Goal: Task Accomplishment & Management: Manage account settings

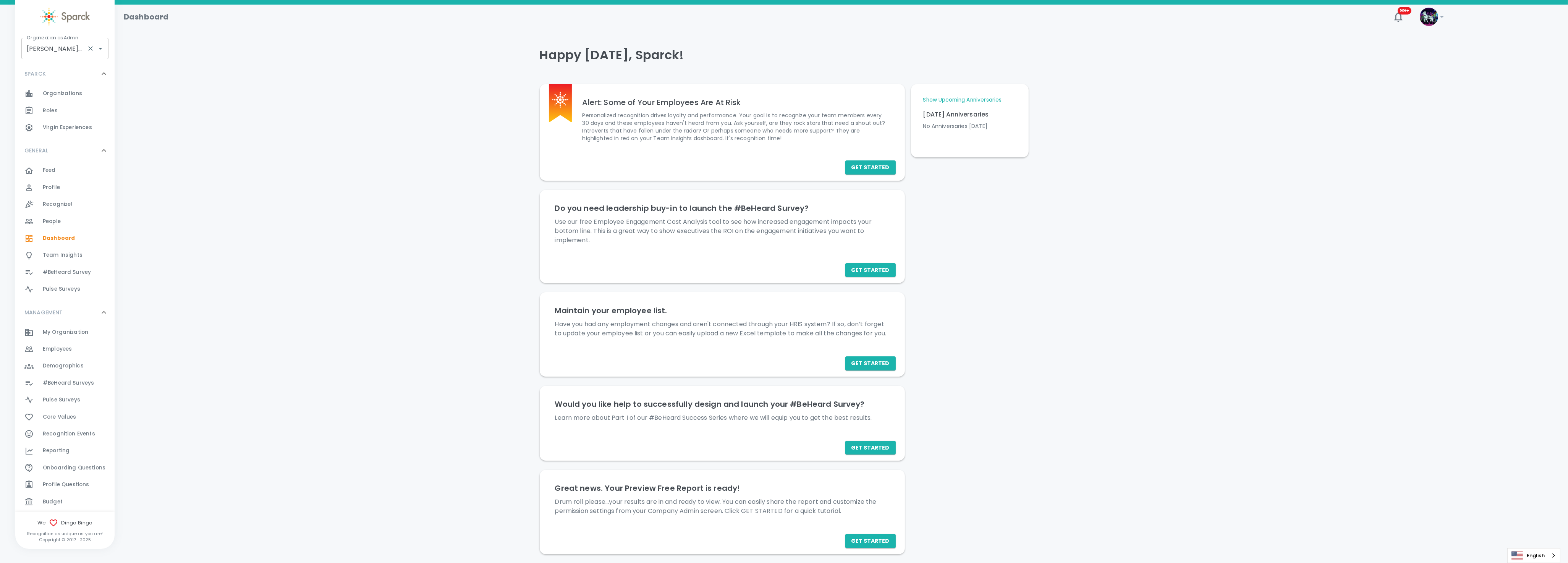
click at [47, 49] on input "[PERSON_NAME] • 1486" at bounding box center [54, 48] width 59 height 15
click at [65, 72] on li "[US_STATE] Tech Credit Union • 760" at bounding box center [65, 73] width 87 height 23
type input "[US_STATE] Tech Credit Union • 760"
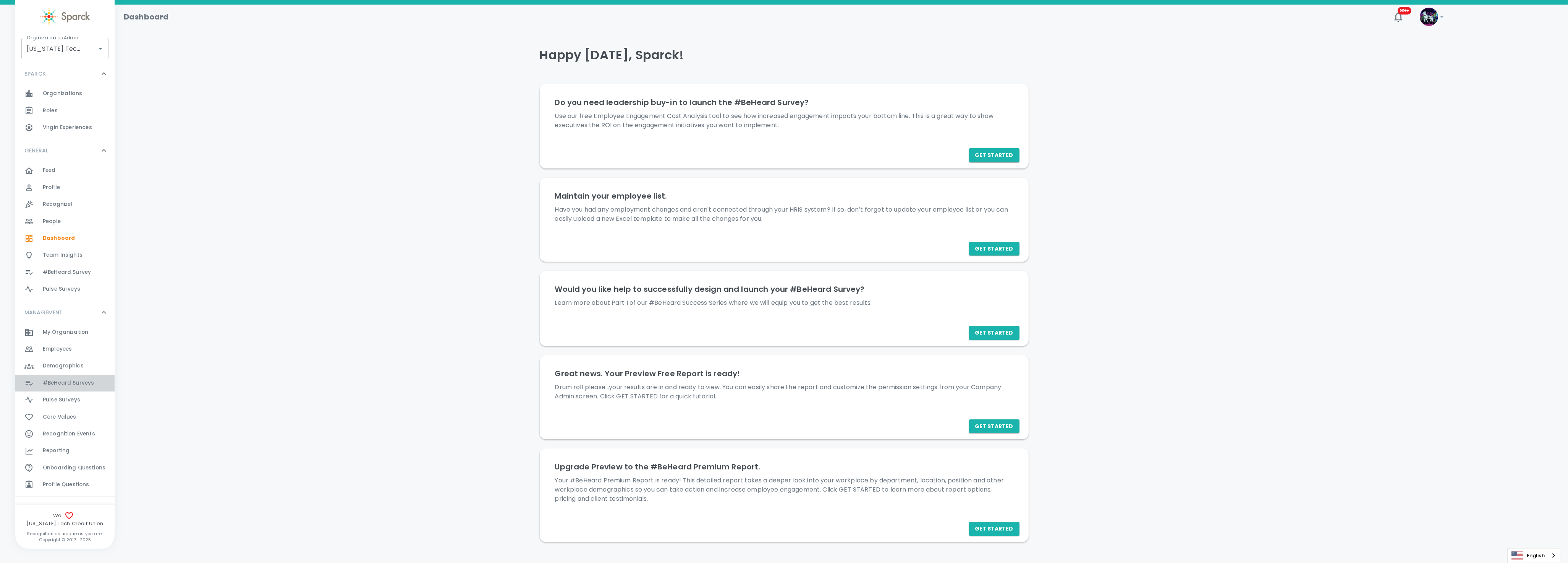
click at [75, 379] on span "#BeHeard Surveys" at bounding box center [69, 383] width 51 height 7
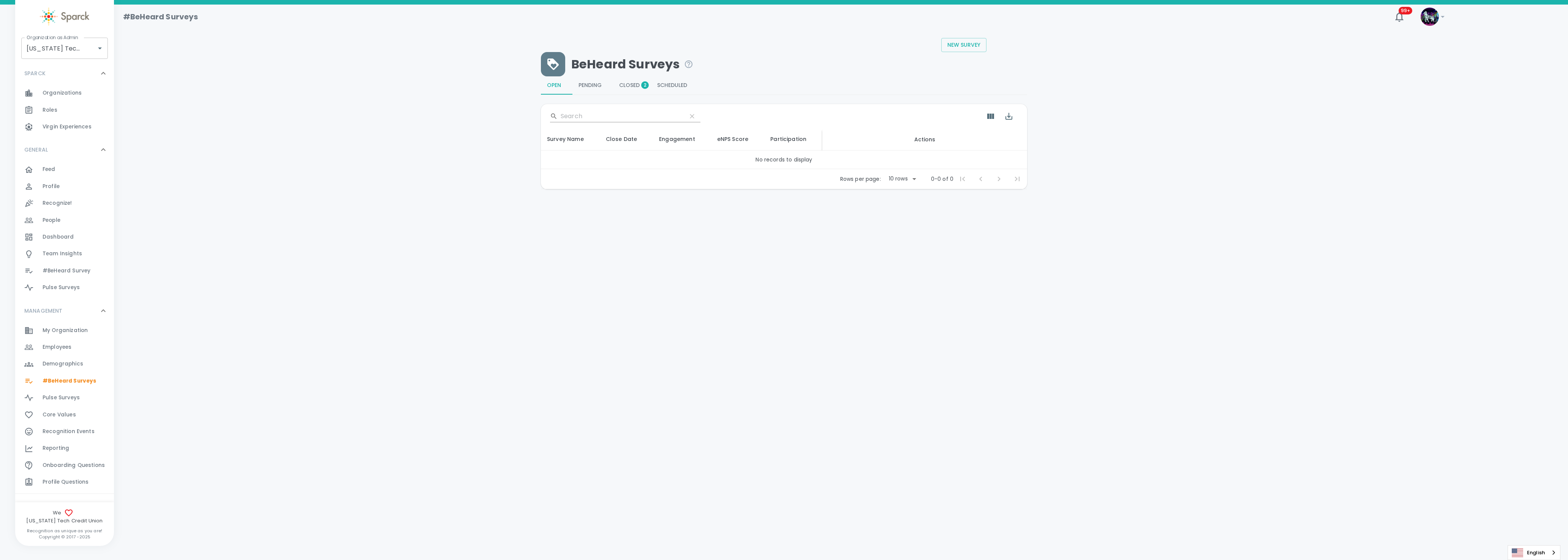
click at [624, 83] on span "Closed 2" at bounding box center [632, 85] width 26 height 7
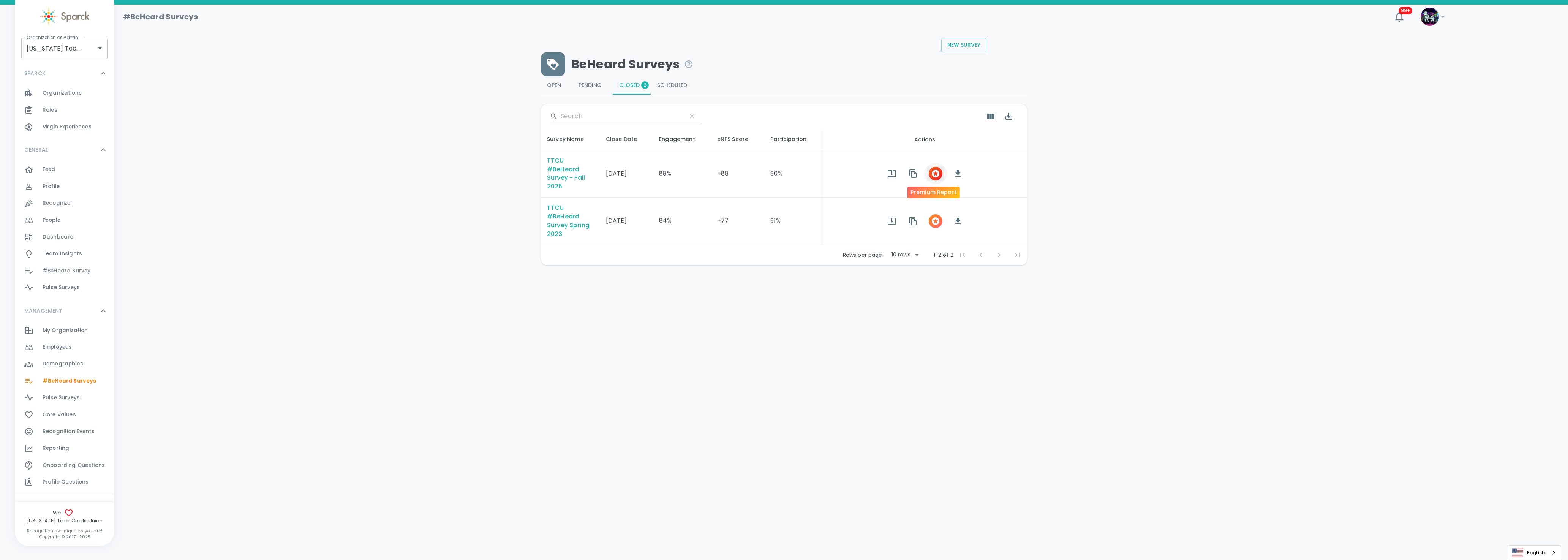
click at [932, 177] on icon "button" at bounding box center [936, 173] width 7 height 7
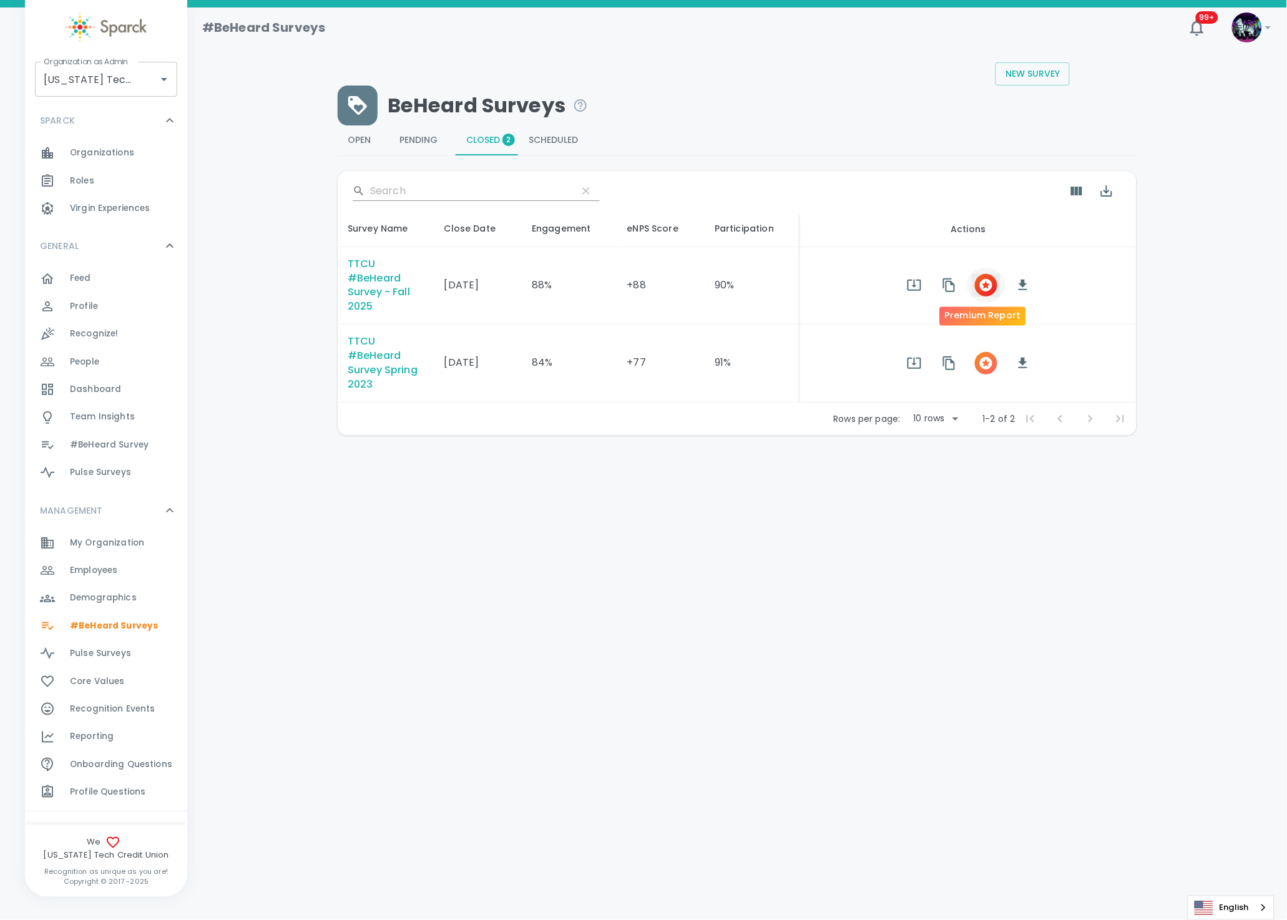
click at [986, 288] on icon "button" at bounding box center [986, 285] width 12 height 12
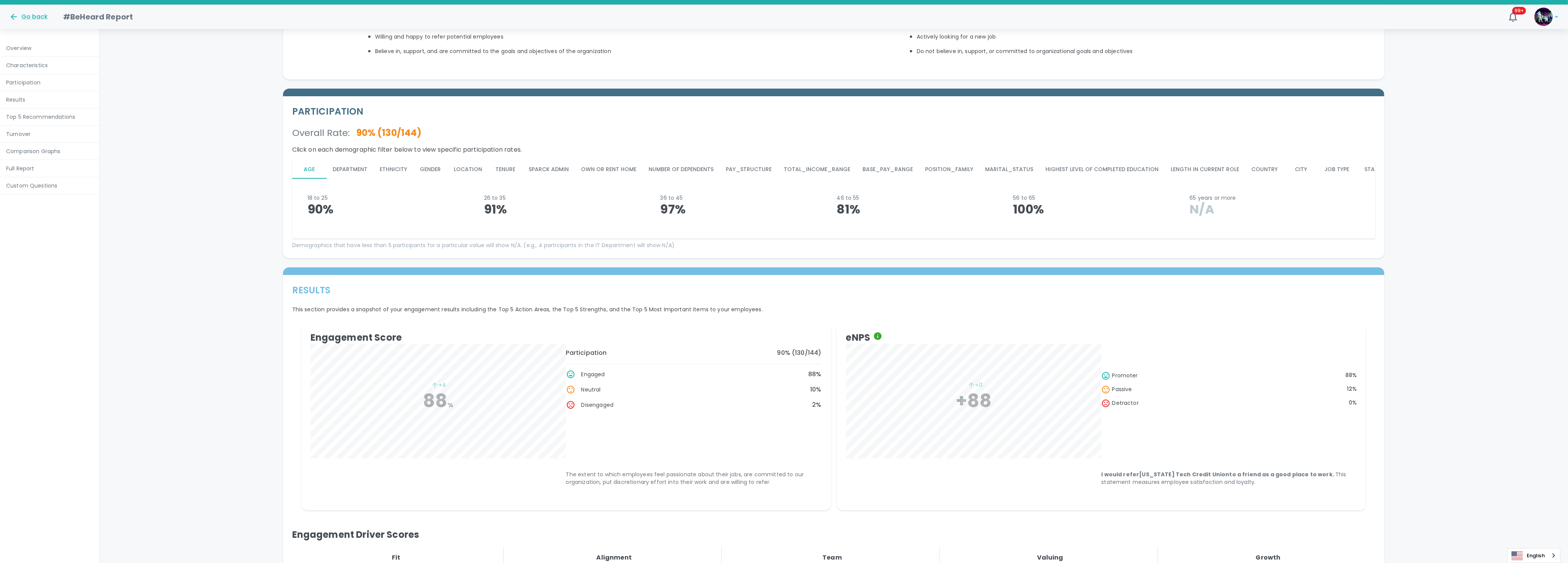
scroll to position [343, 0]
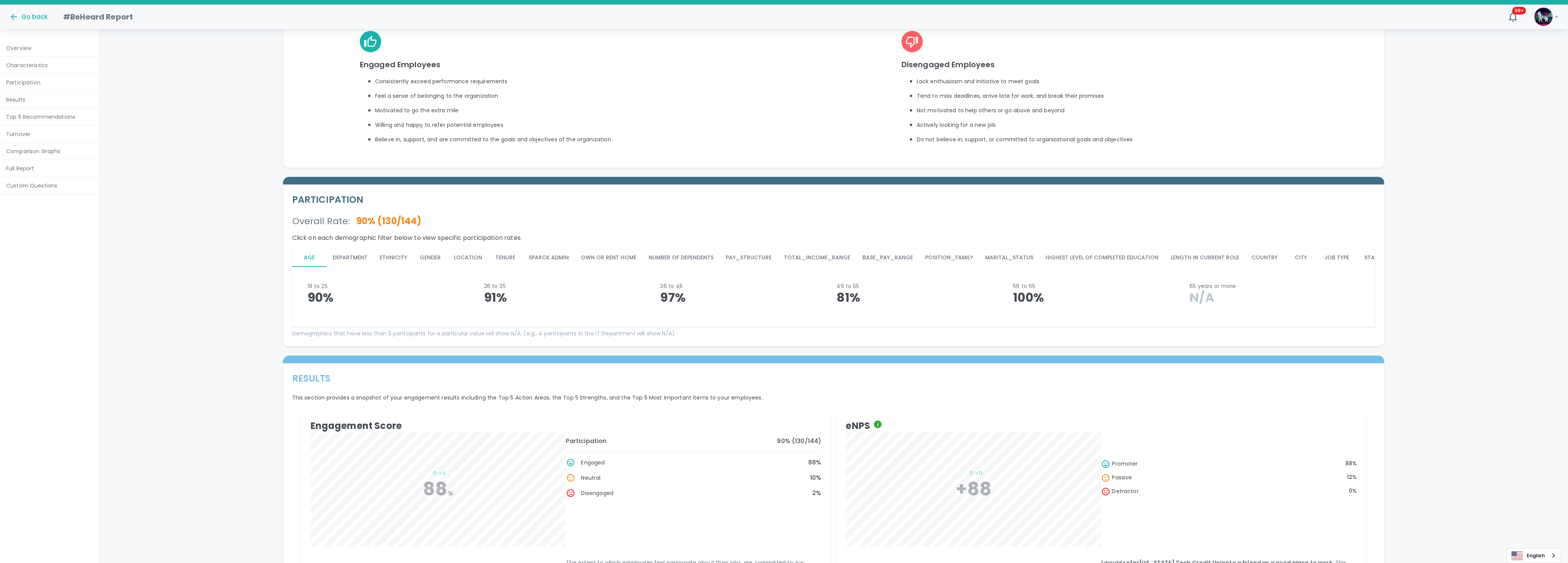
click at [356, 258] on button "Department" at bounding box center [350, 258] width 47 height 18
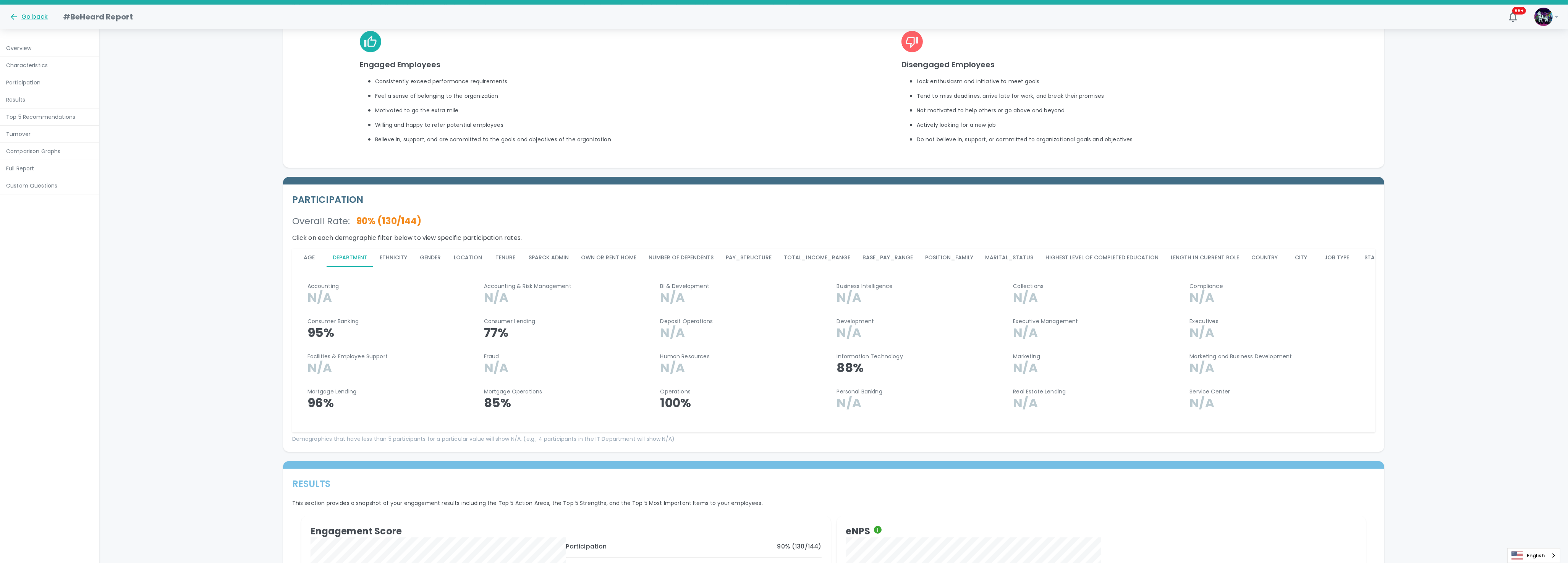
click at [395, 259] on button "Ethnicity" at bounding box center [393, 258] width 40 height 18
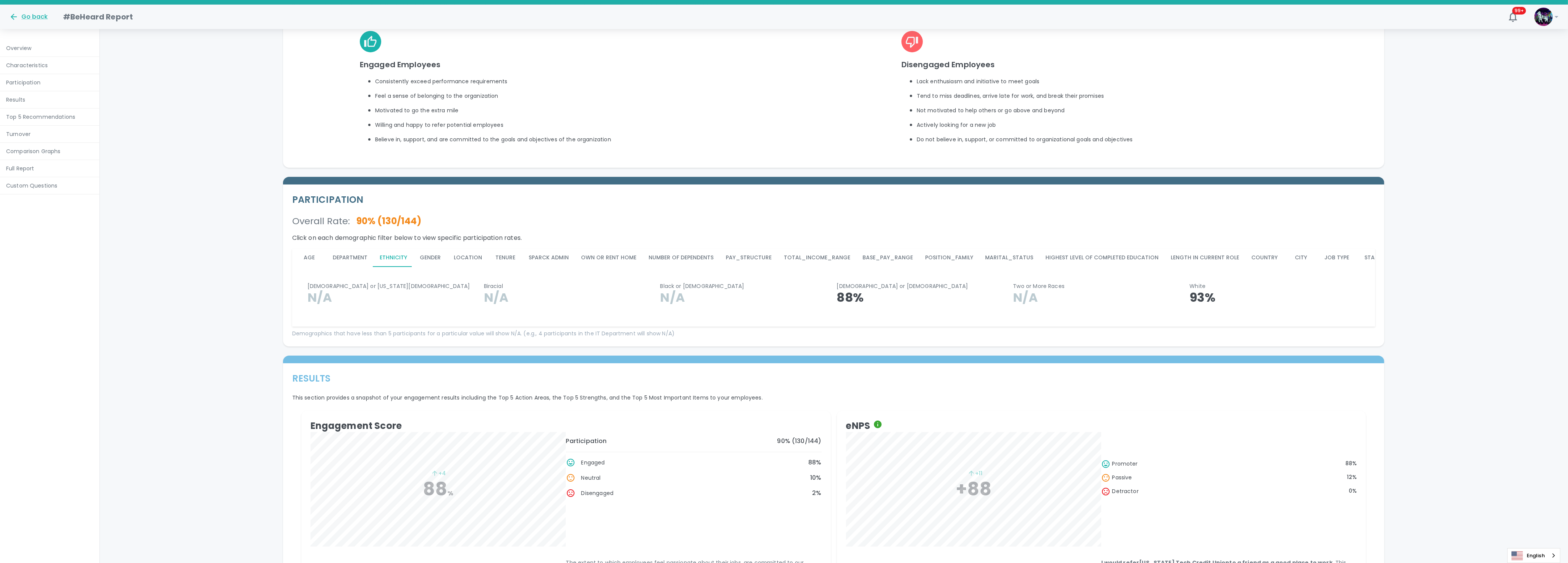
click at [438, 253] on button "Gender" at bounding box center [430, 258] width 34 height 18
click at [473, 258] on button "Location" at bounding box center [468, 258] width 40 height 18
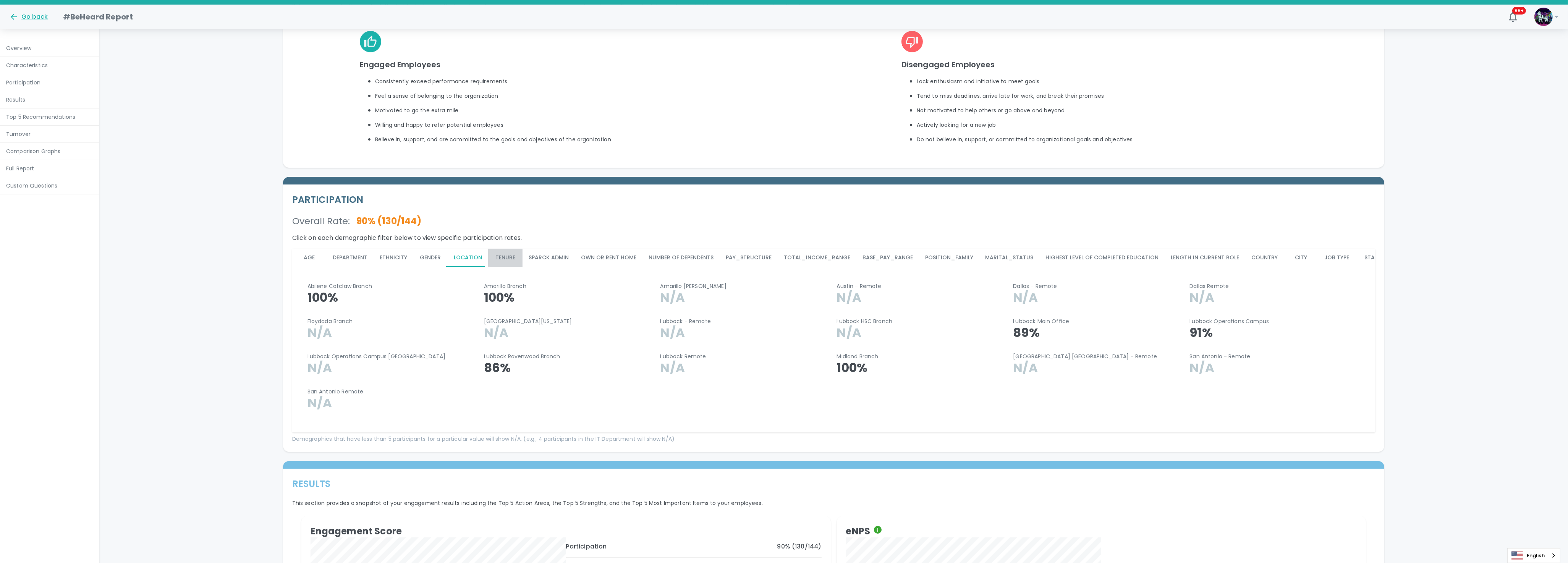
click at [501, 255] on button "Tenure" at bounding box center [506, 258] width 34 height 18
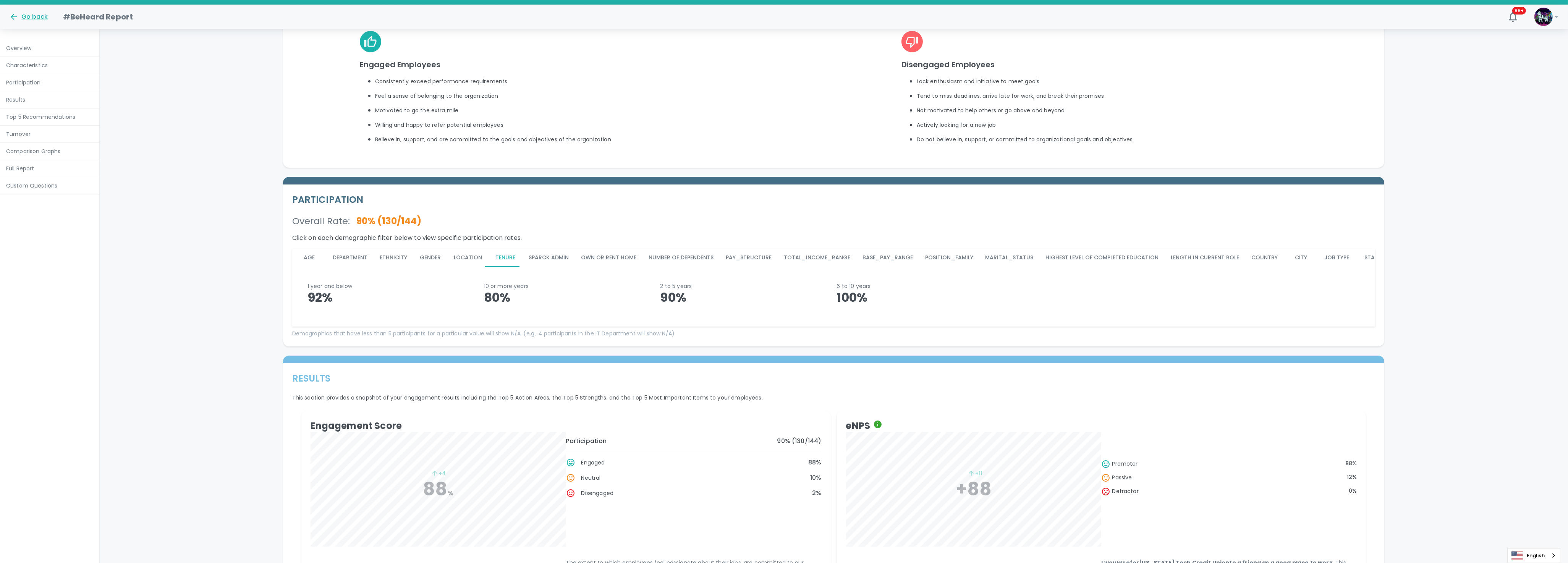
click at [538, 255] on button "Sparck Admin" at bounding box center [548, 258] width 52 height 18
click at [595, 253] on button "Own or Rent Home" at bounding box center [608, 258] width 67 height 18
click at [682, 258] on button "Number of Dependents" at bounding box center [681, 258] width 77 height 18
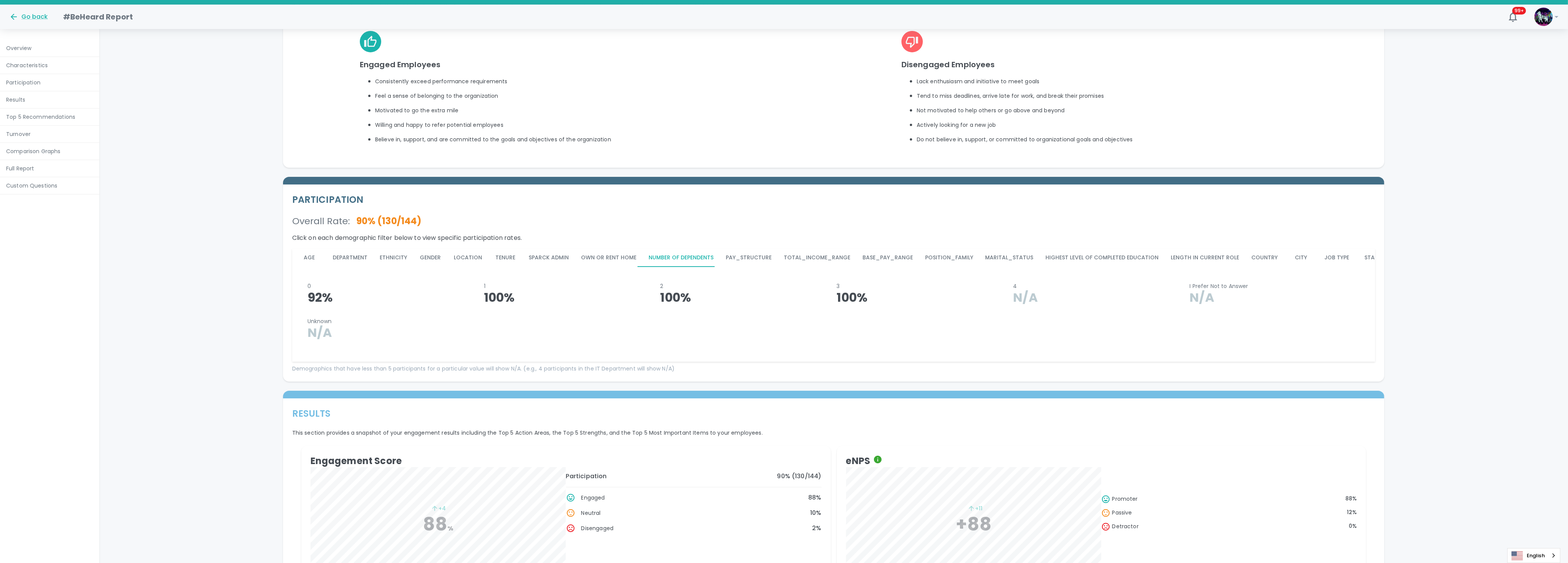
click at [743, 254] on button "Pay_Structure" at bounding box center [749, 258] width 58 height 18
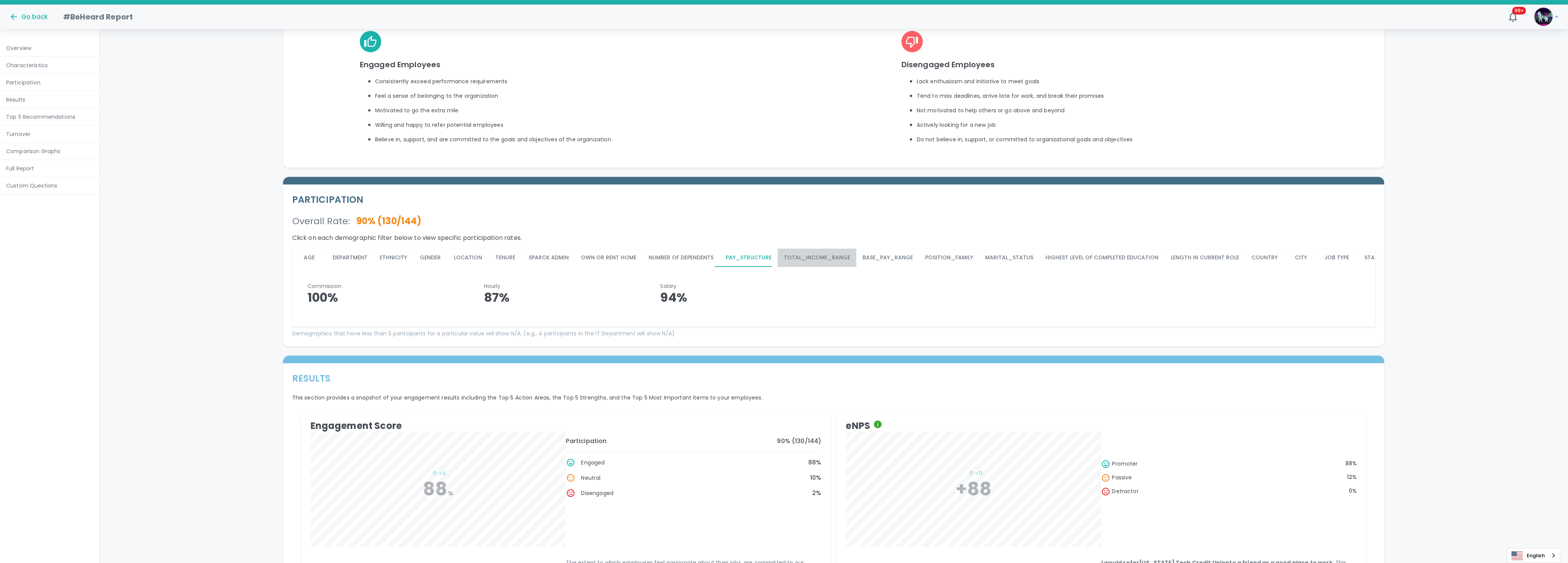
click at [821, 252] on button "Total_Income_Range" at bounding box center [817, 258] width 79 height 18
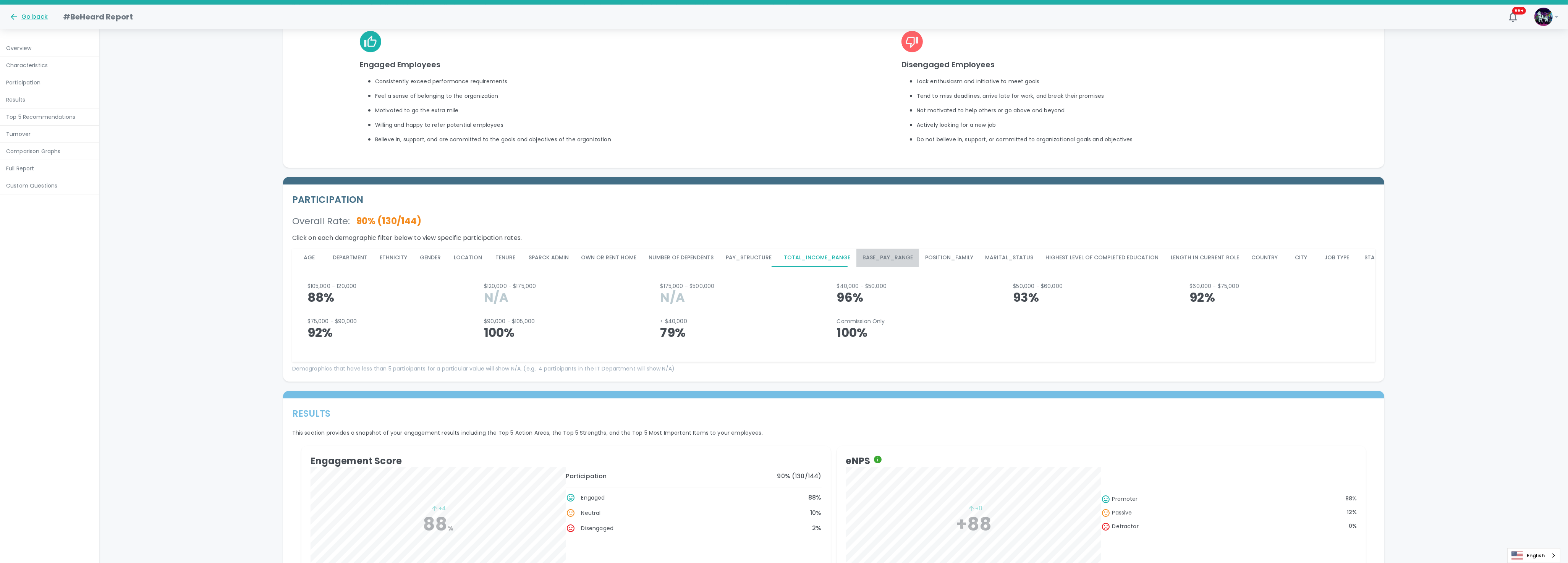
click at [879, 258] on button "Base_Pay_Range" at bounding box center [887, 258] width 62 height 18
click at [947, 249] on button "Position_Family" at bounding box center [949, 258] width 61 height 18
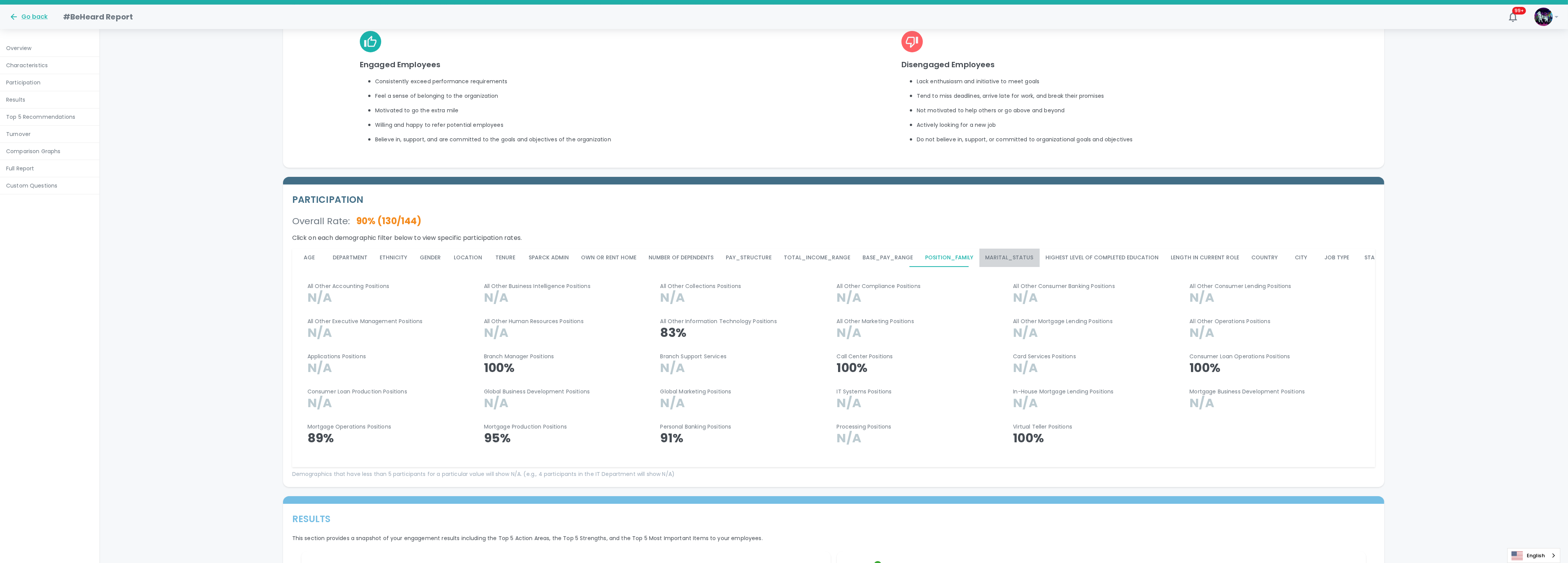
click at [1003, 256] on button "Marital_Status" at bounding box center [1009, 258] width 61 height 18
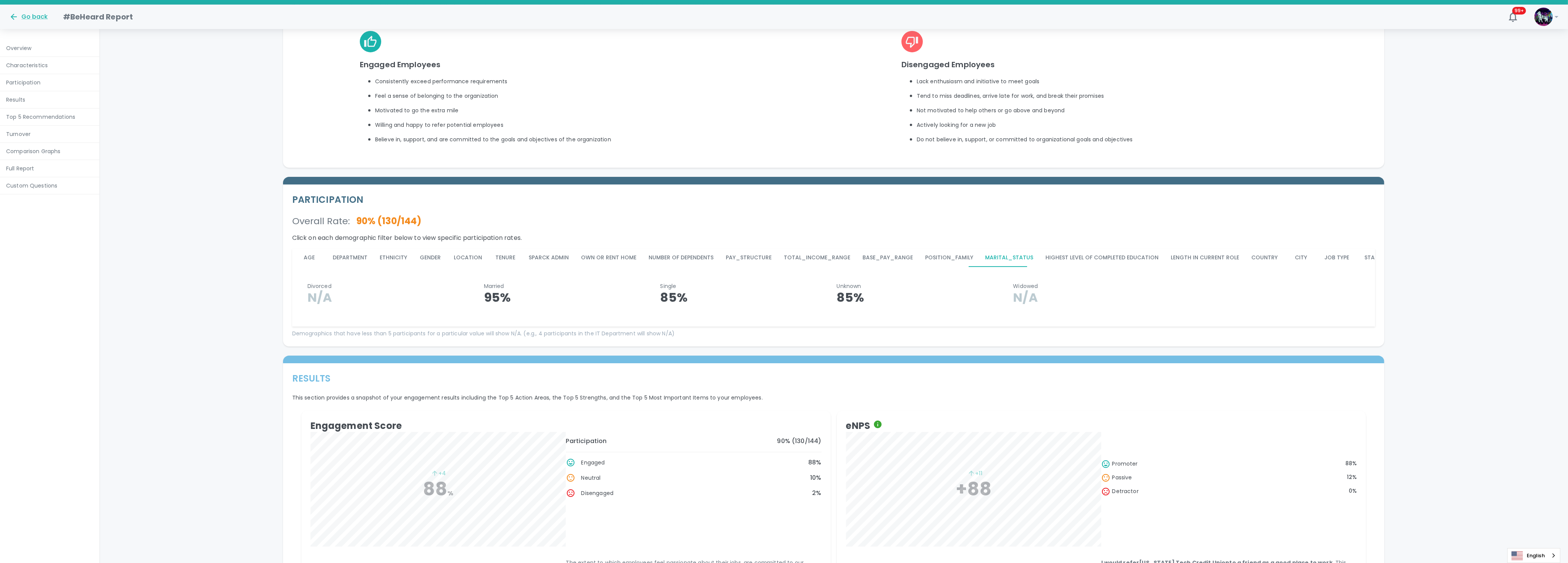
click at [1049, 253] on button "Highest Level of Completed Education" at bounding box center [1102, 258] width 125 height 18
click at [1181, 260] on button "Length in Current Role" at bounding box center [1205, 258] width 81 height 18
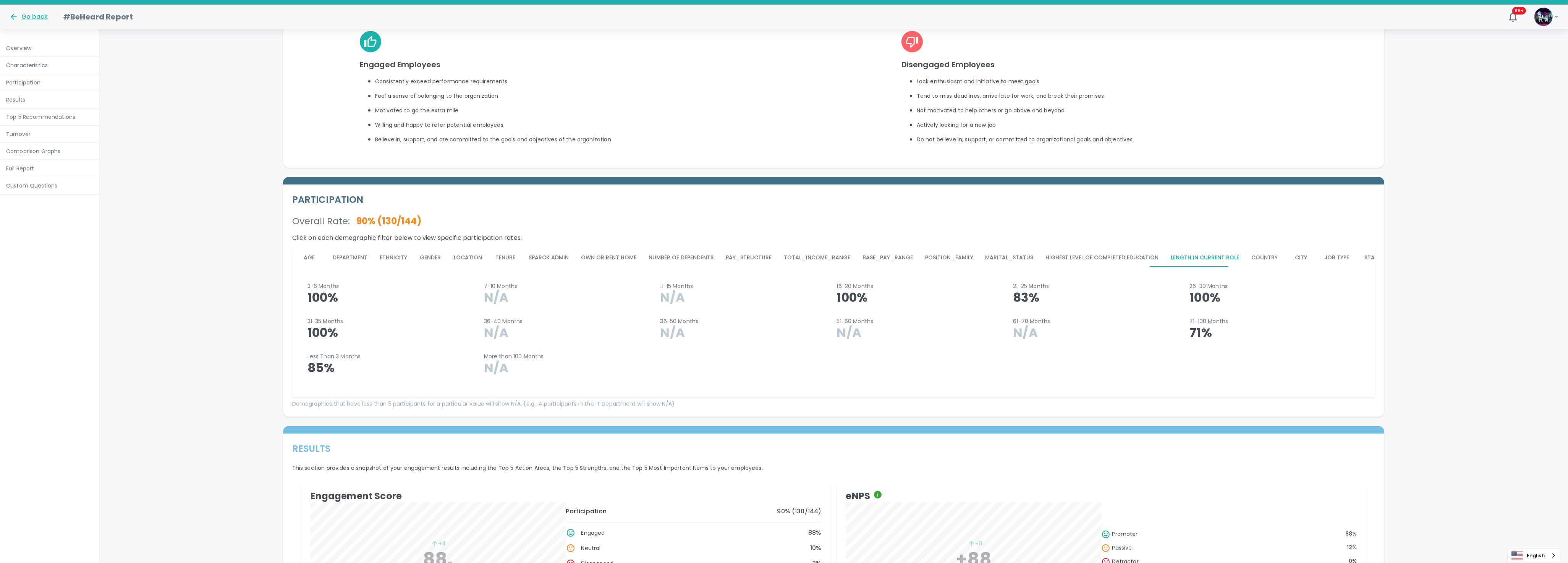
click at [1245, 258] on button "Country" at bounding box center [1264, 258] width 39 height 18
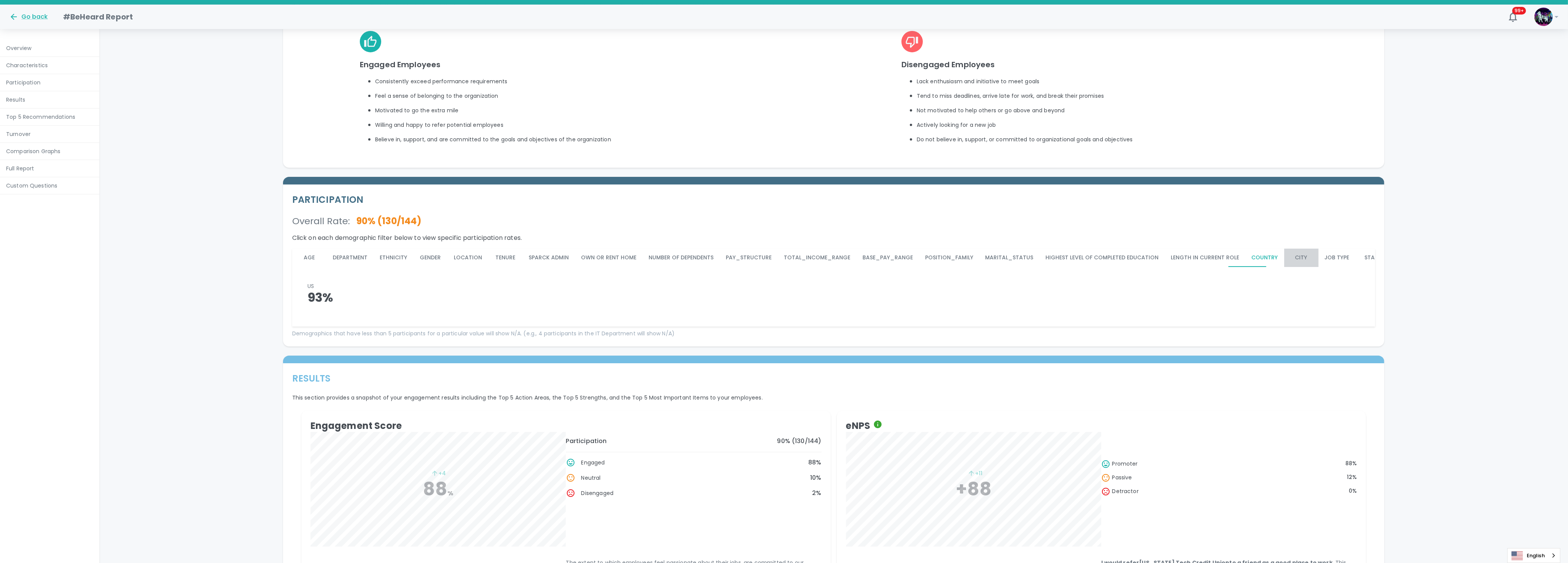
click at [1288, 258] on button "City" at bounding box center [1301, 258] width 34 height 18
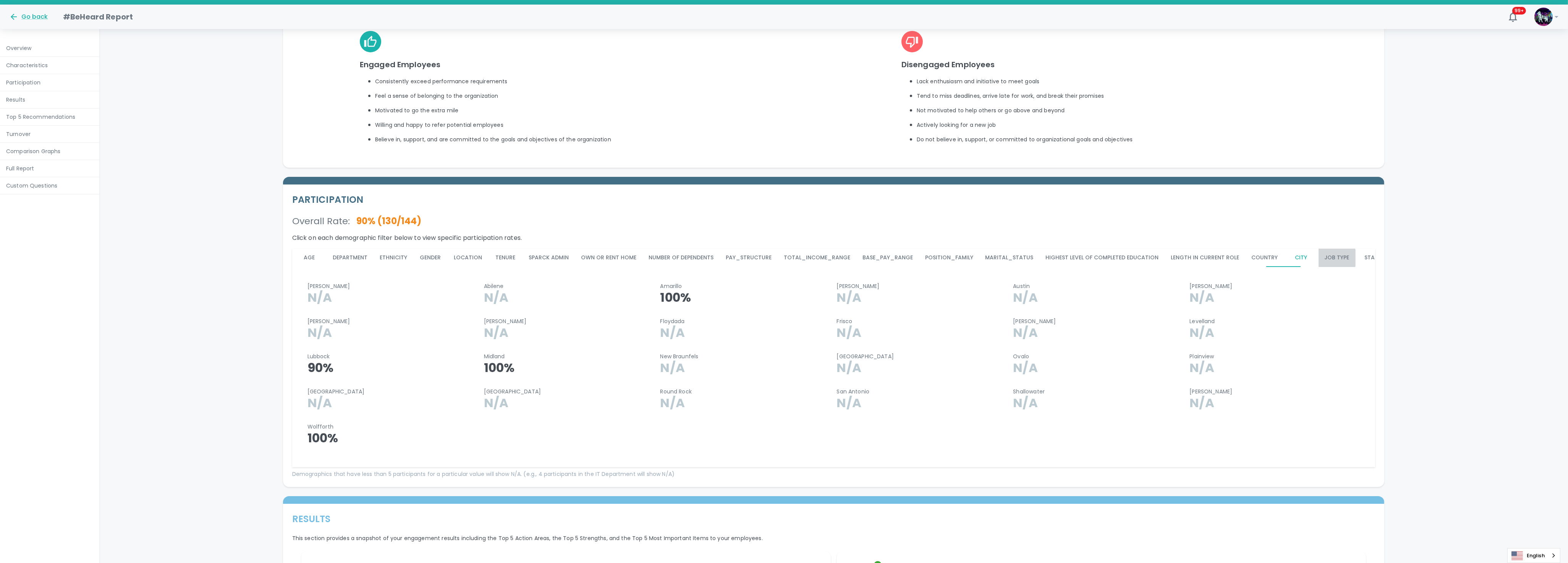
click at [1318, 258] on button "Job Type" at bounding box center [1337, 258] width 37 height 18
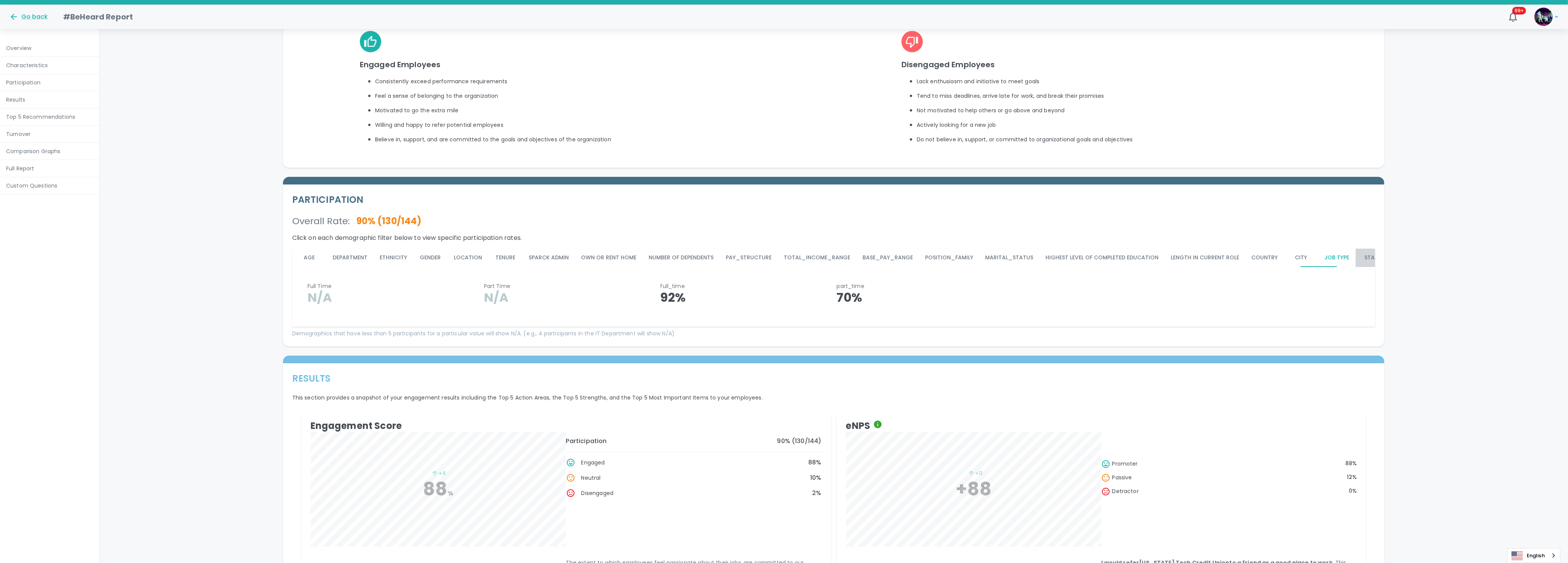
click at [1356, 256] on button "State" at bounding box center [1373, 258] width 34 height 18
click at [1284, 259] on button "City" at bounding box center [1301, 258] width 34 height 18
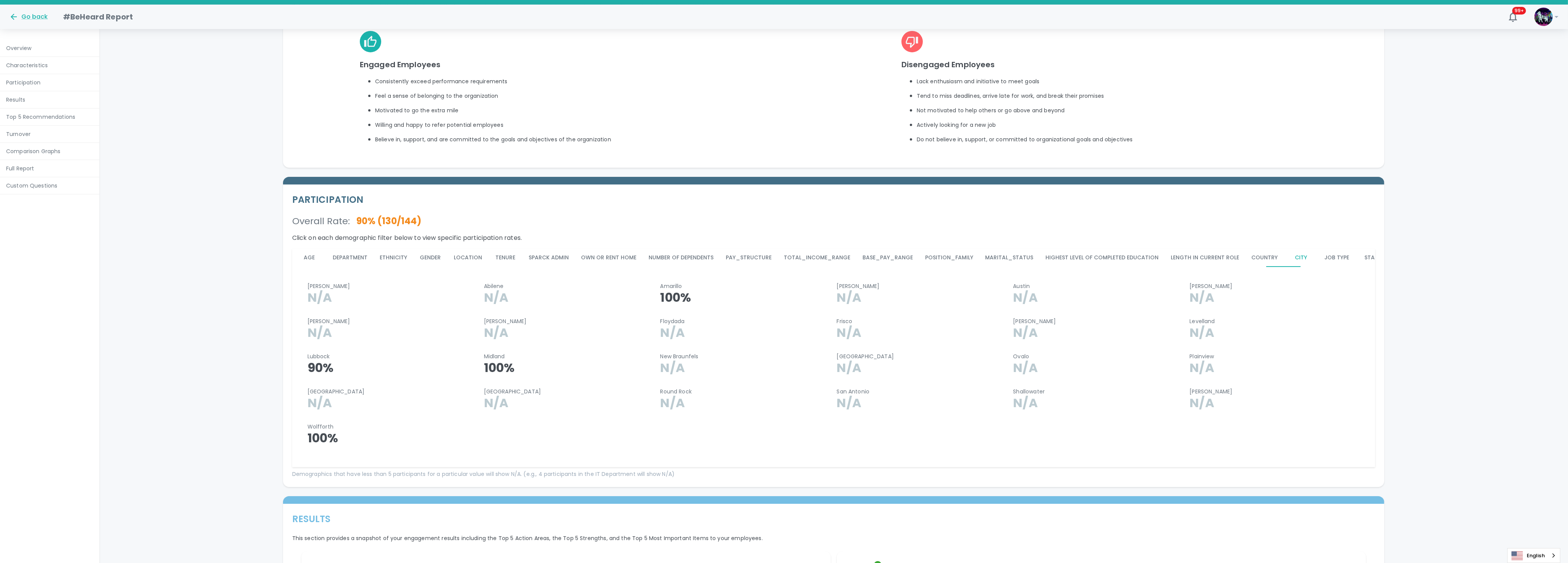
click at [1245, 263] on button "Country" at bounding box center [1264, 258] width 39 height 18
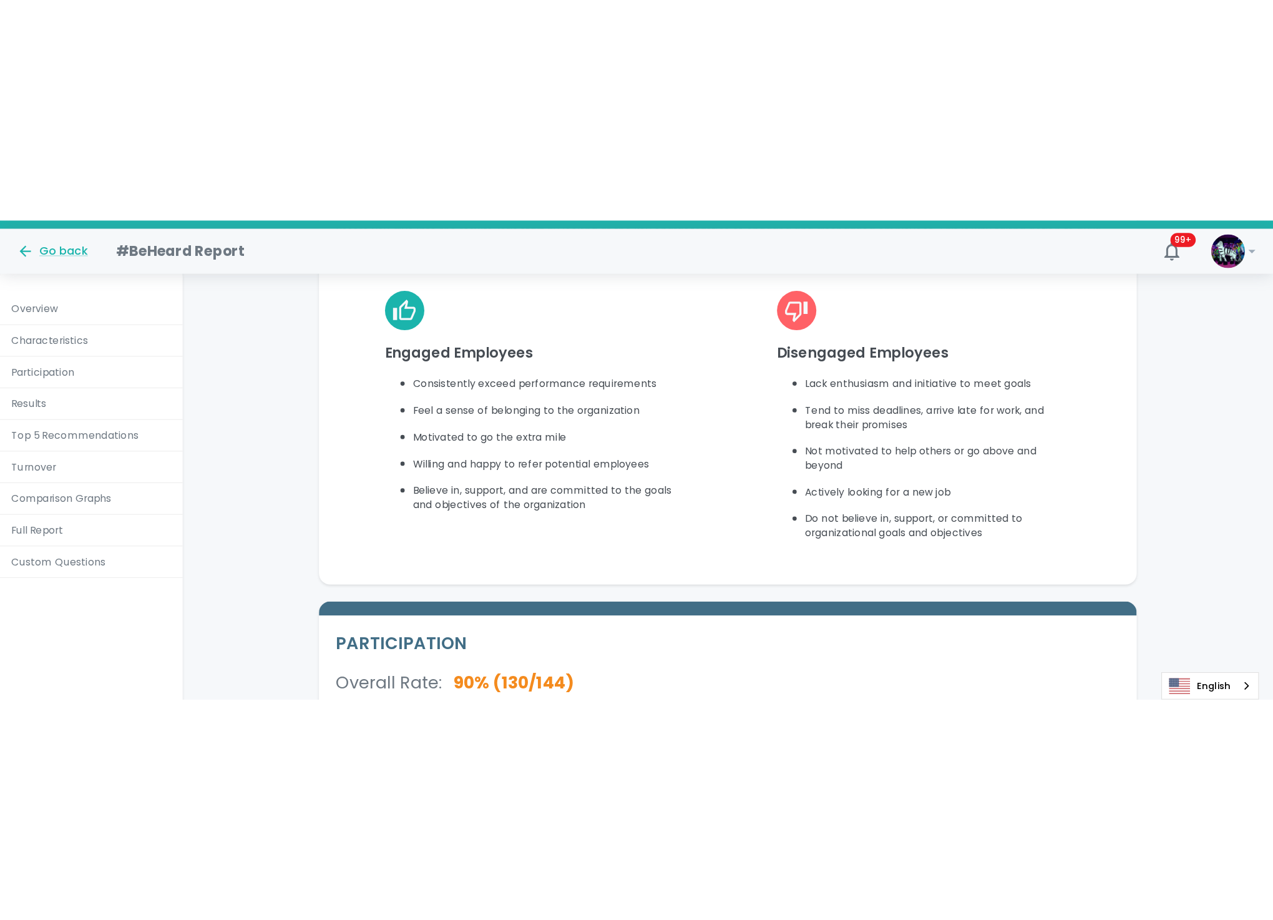
scroll to position [649, 0]
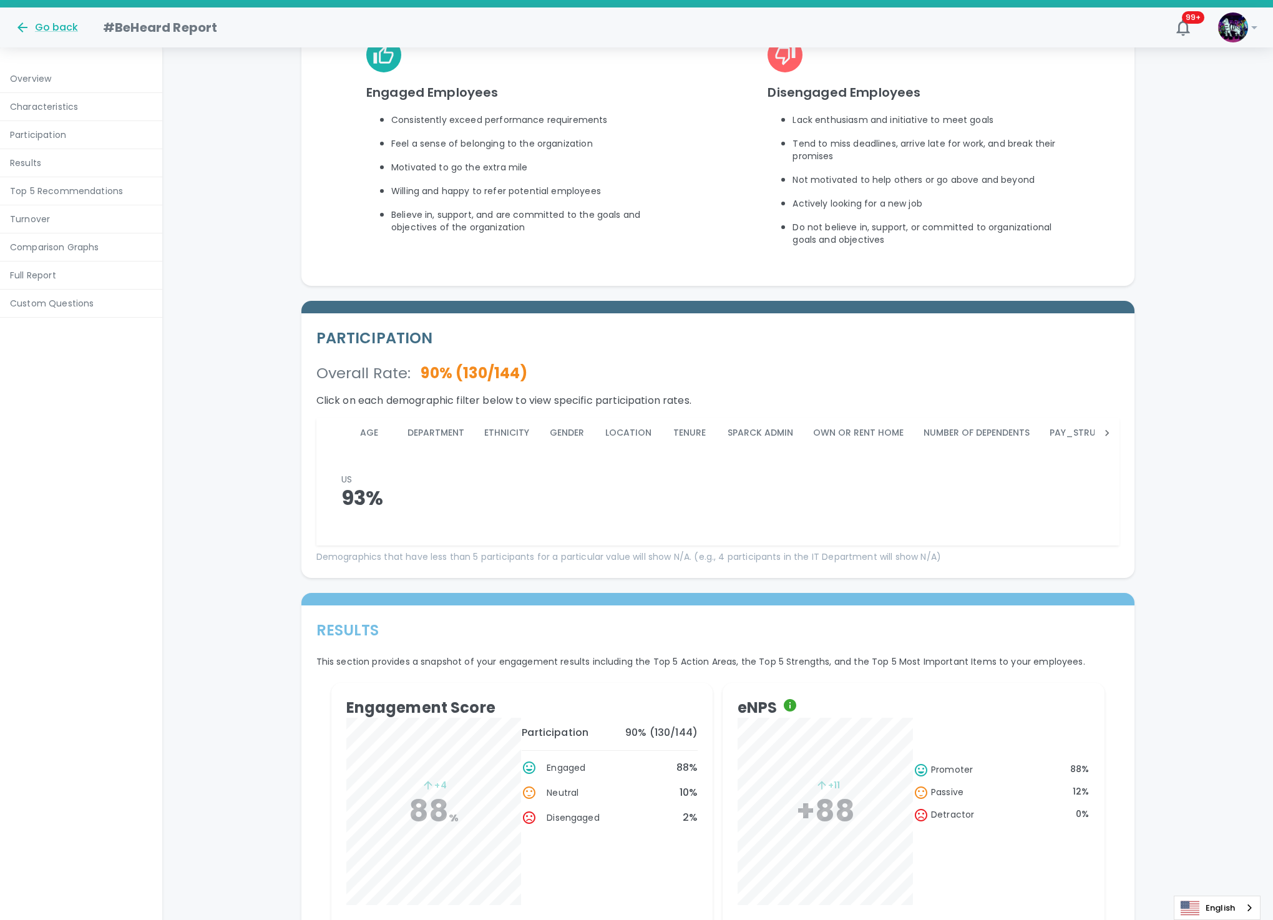
click at [1016, 348] on h5 "PARTICIPATION" at bounding box center [717, 338] width 803 height 20
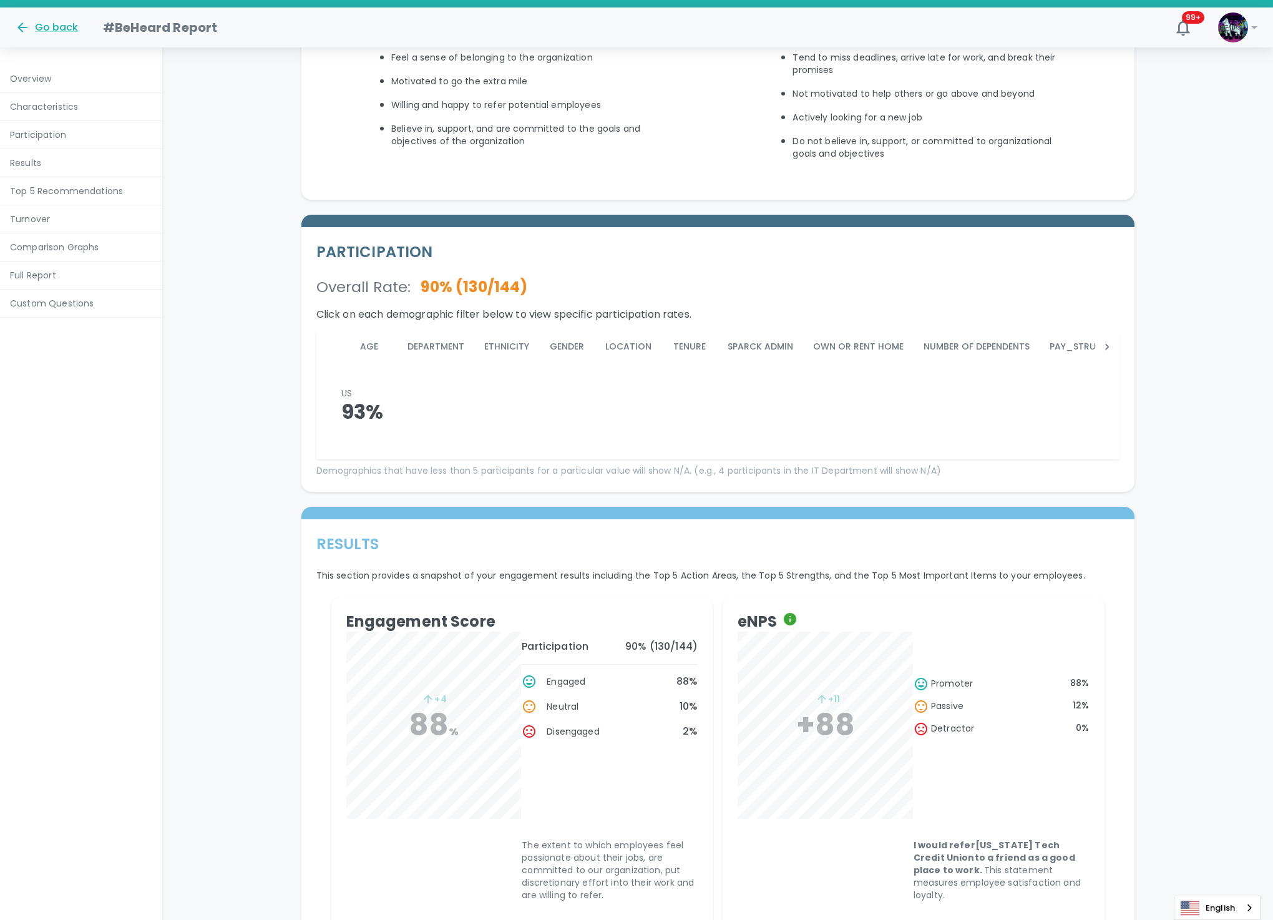
scroll to position [842, 0]
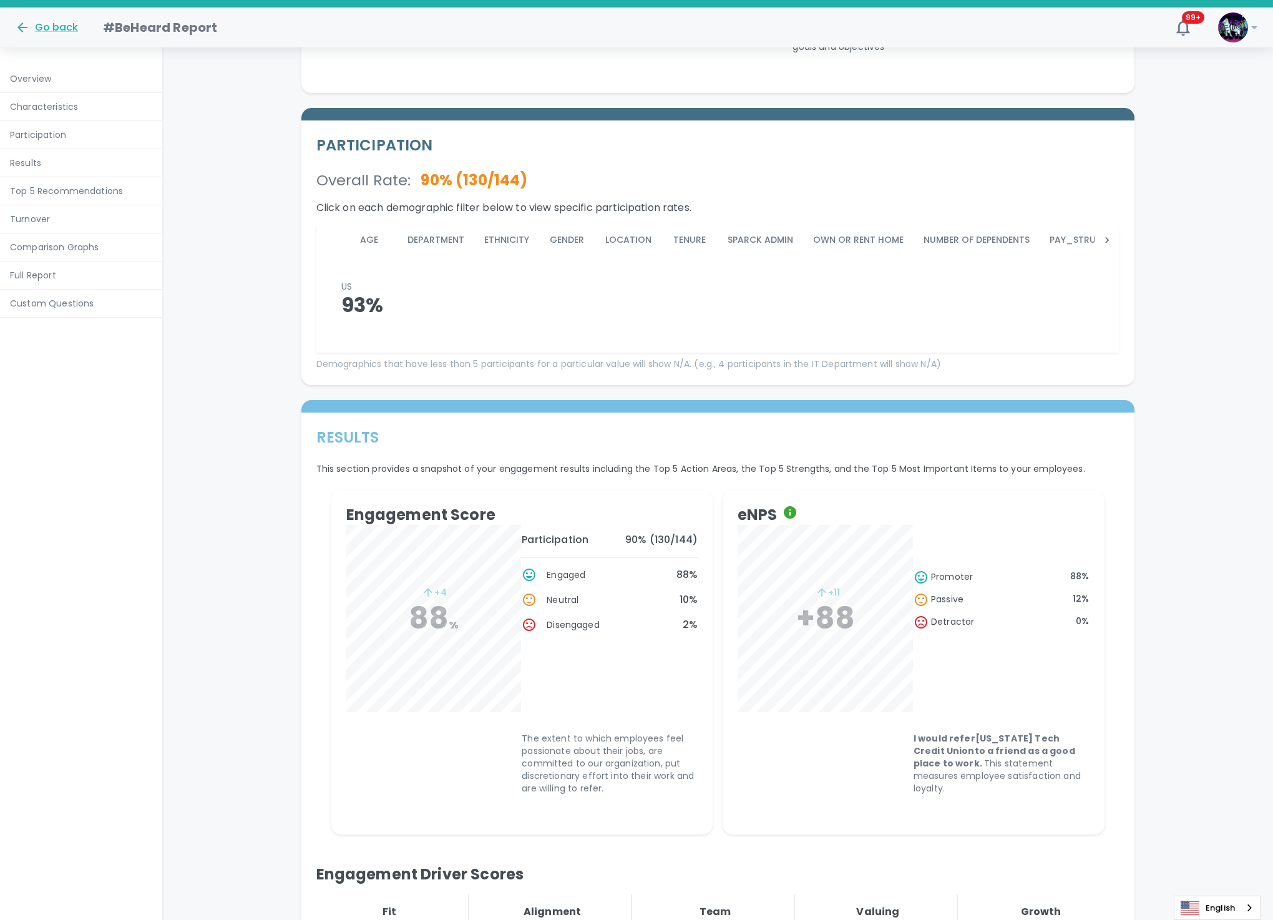
click at [361, 255] on button "Age" at bounding box center [369, 240] width 56 height 30
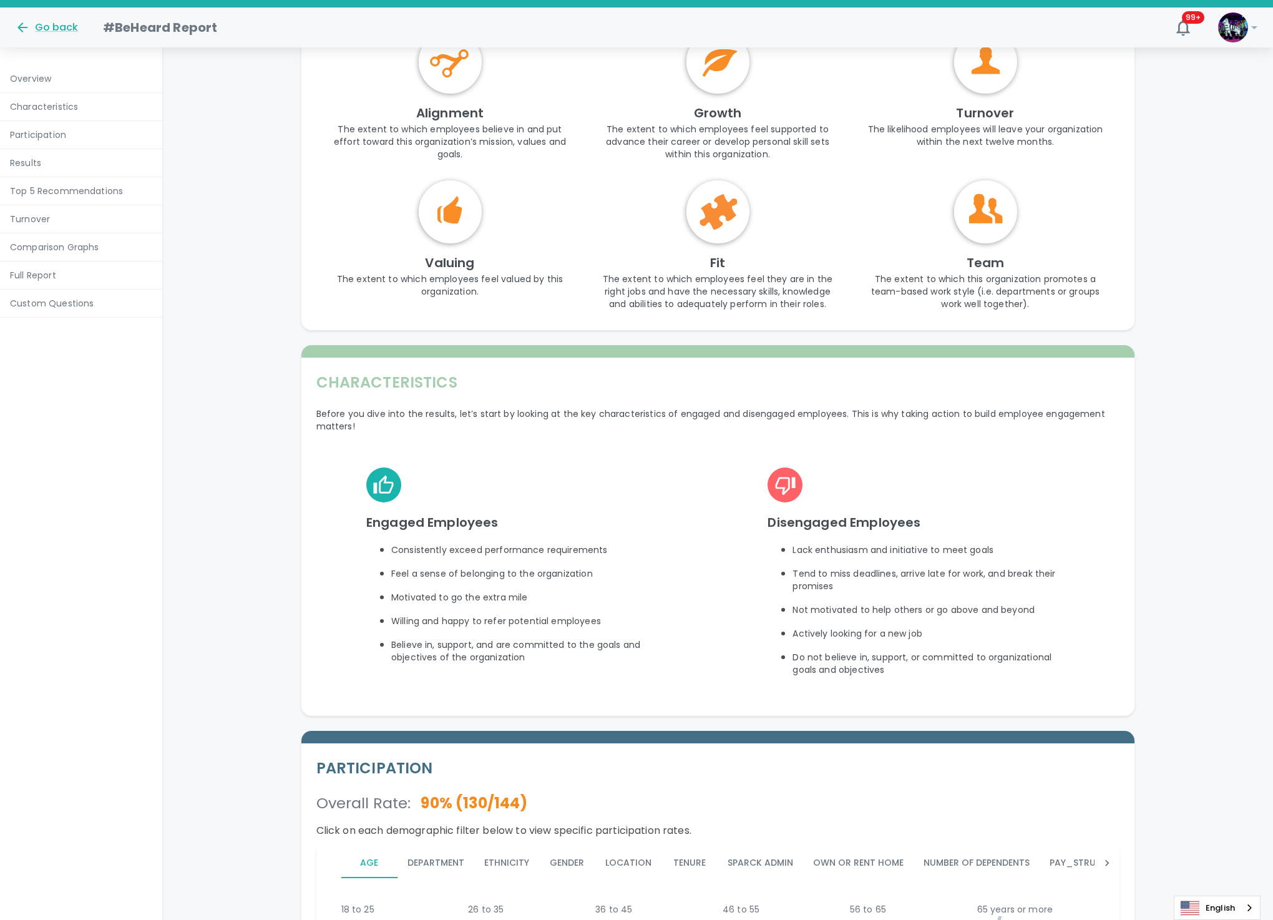
scroll to position [187, 0]
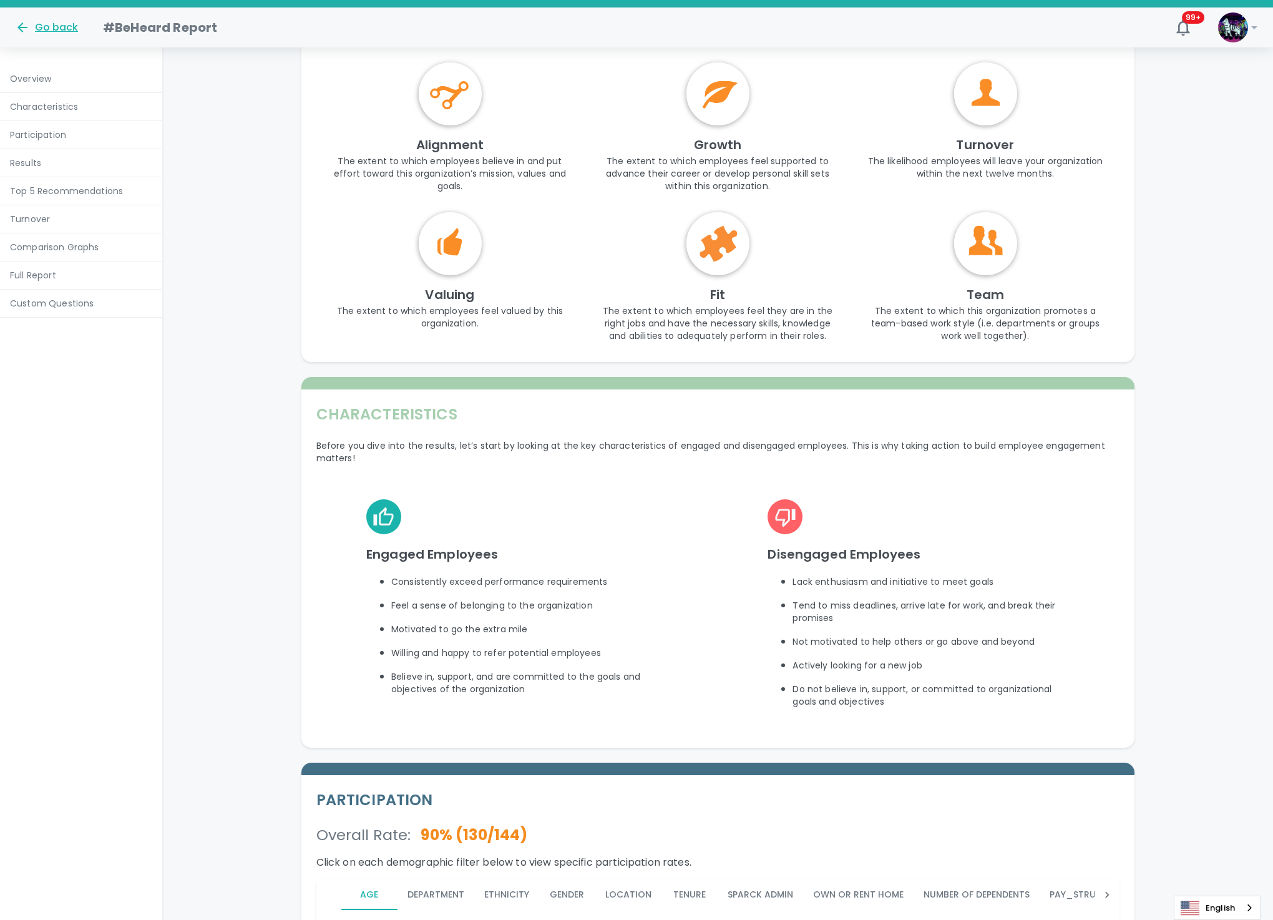
click at [66, 25] on div "Go back" at bounding box center [46, 27] width 63 height 15
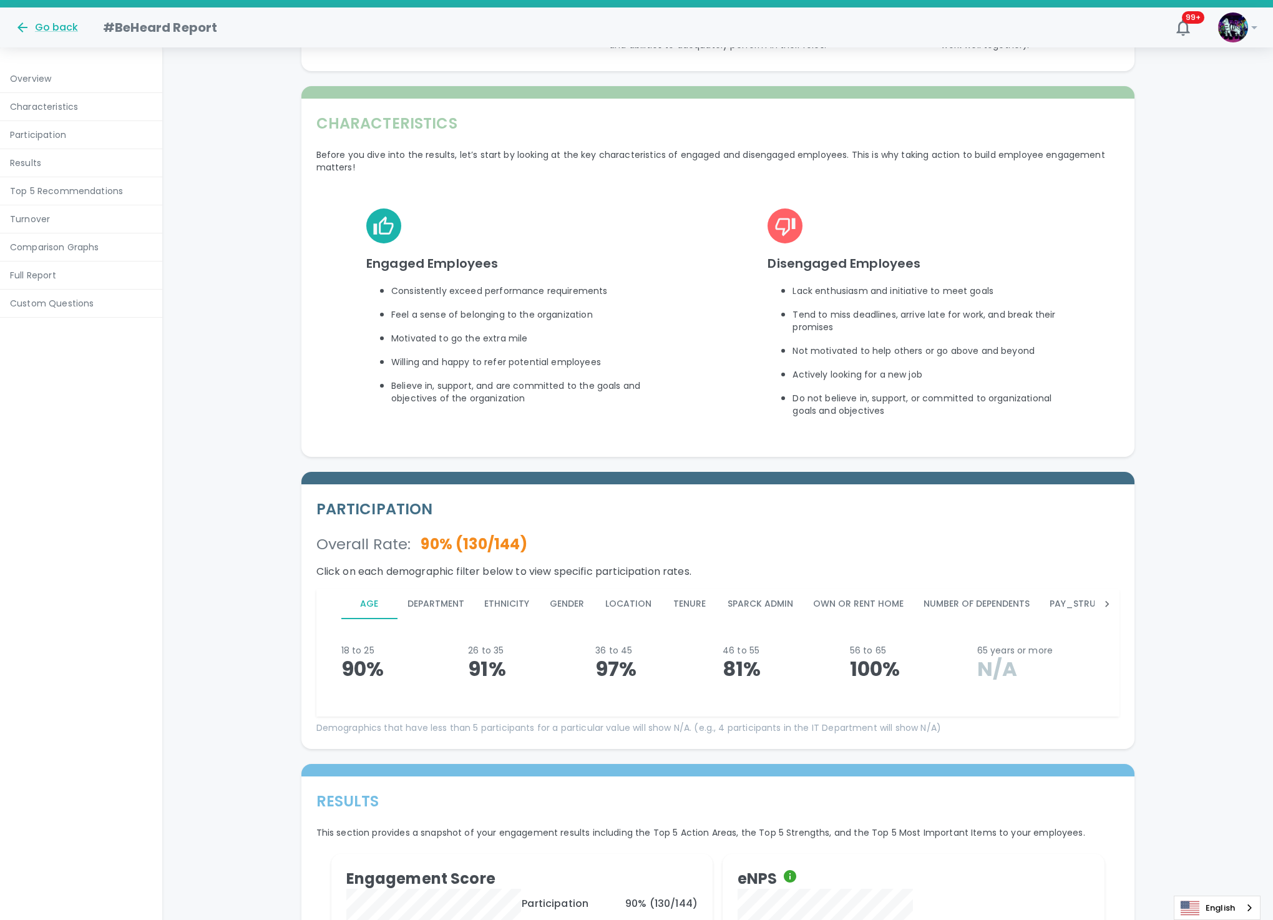
scroll to position [561, 0]
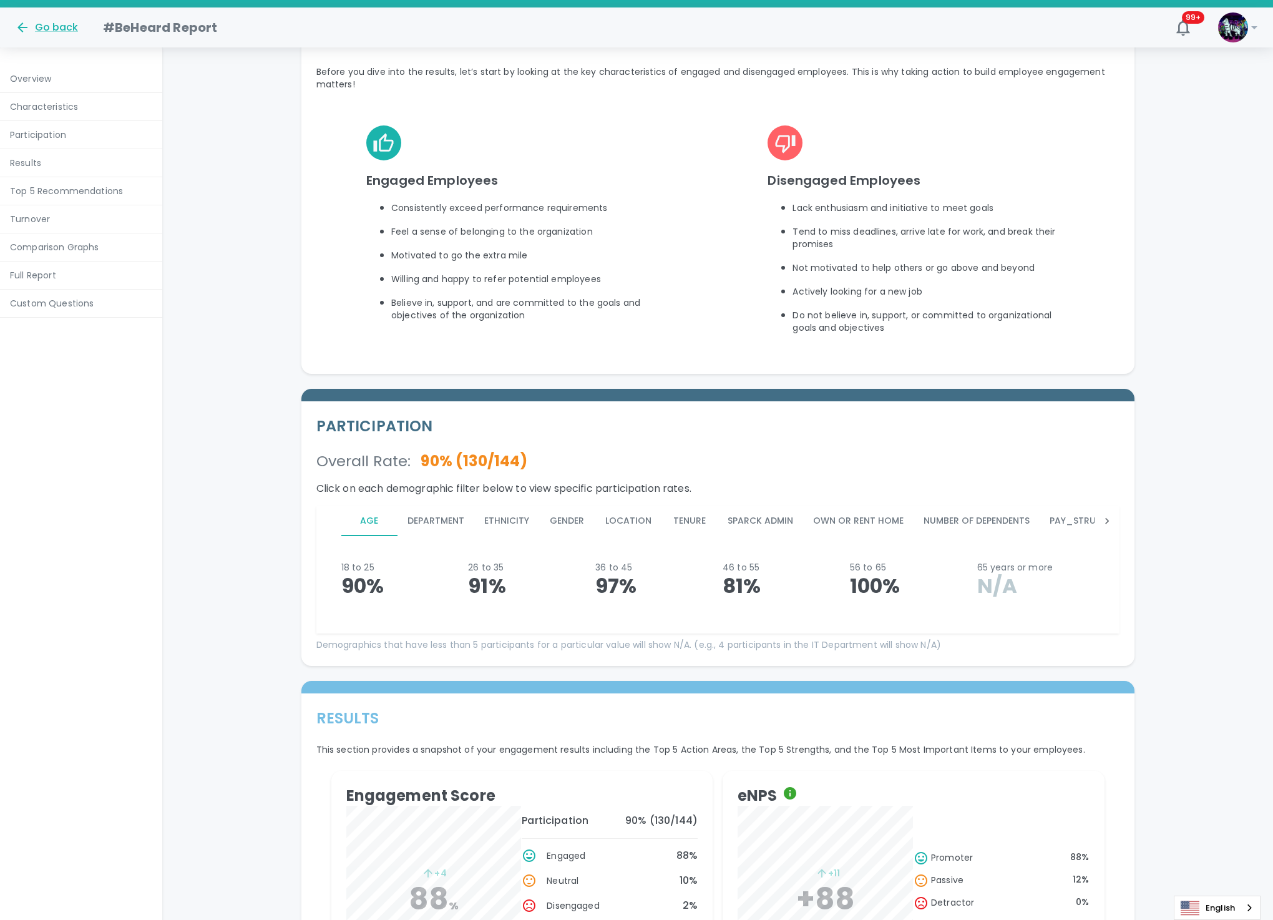
click at [1108, 527] on icon at bounding box center [1107, 521] width 12 height 12
click at [1106, 527] on icon at bounding box center [1107, 521] width 12 height 12
click at [455, 536] on button "Marital_Status" at bounding box center [504, 521] width 99 height 30
click at [329, 527] on icon at bounding box center [329, 521] width 12 height 12
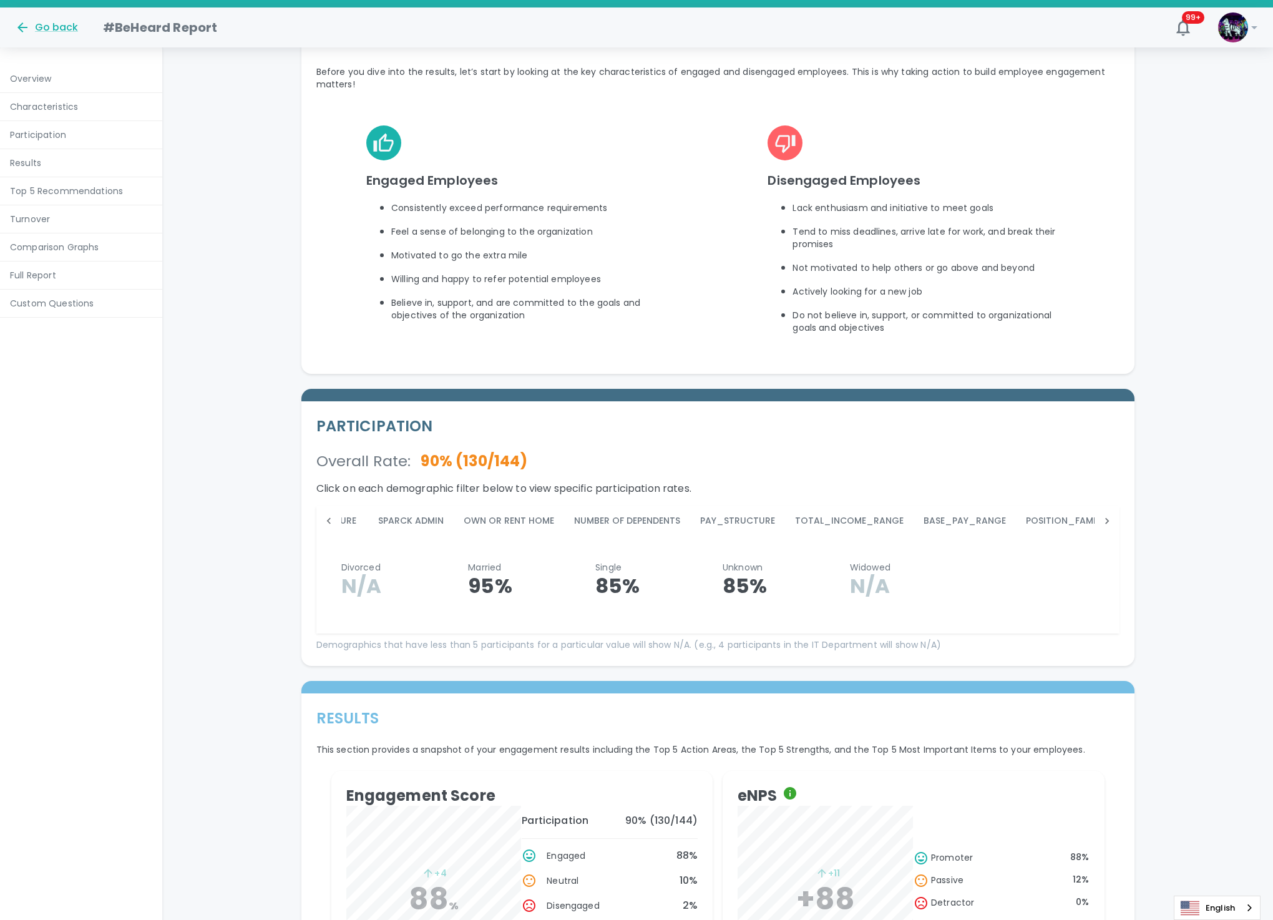
scroll to position [0, 320]
click at [327, 524] on icon at bounding box center [328, 521] width 4 height 6
click at [1106, 524] on icon at bounding box center [1107, 521] width 4 height 6
click at [1108, 527] on icon at bounding box center [1107, 521] width 12 height 12
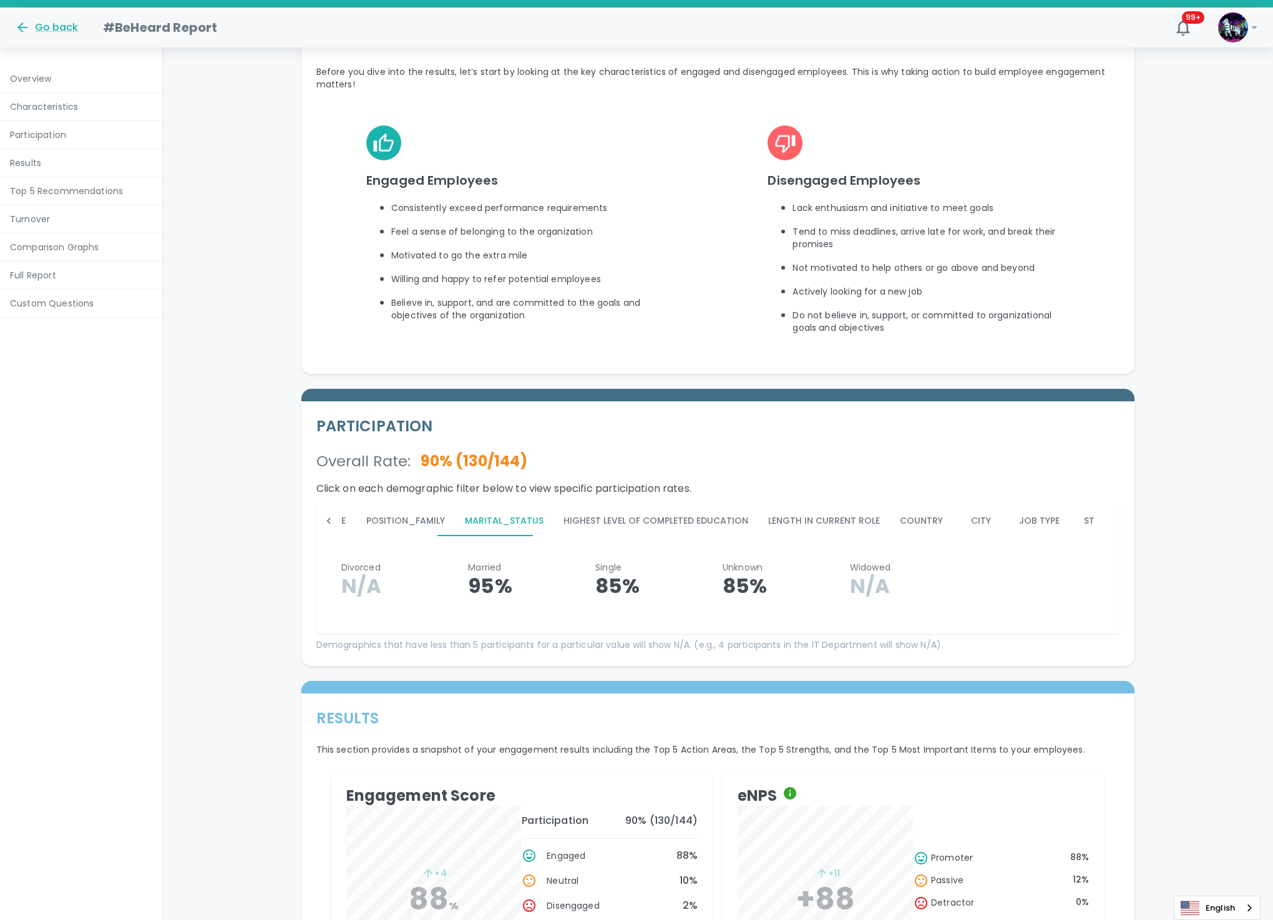
scroll to position [0, 1009]
click at [1110, 536] on div "Age Department Ethnicity Gender Location Tenure Sparck Admin Own or Rent Home N…" at bounding box center [717, 521] width 803 height 30
click at [612, 536] on button "Highest Level of Completed Education" at bounding box center [656, 521] width 205 height 30
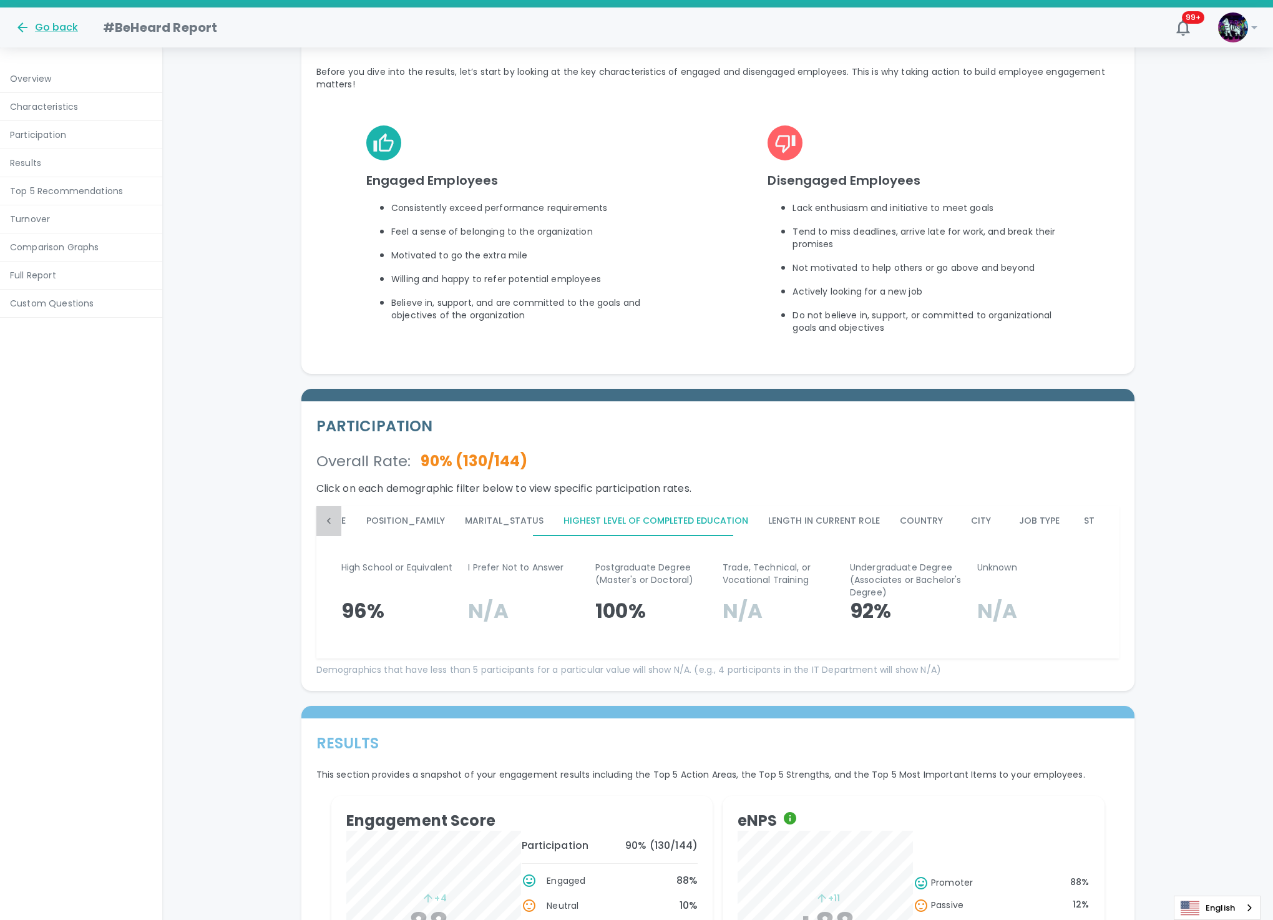
click at [331, 527] on icon at bounding box center [329, 521] width 12 height 12
click at [750, 536] on button "Pay_Structure" at bounding box center [767, 521] width 95 height 30
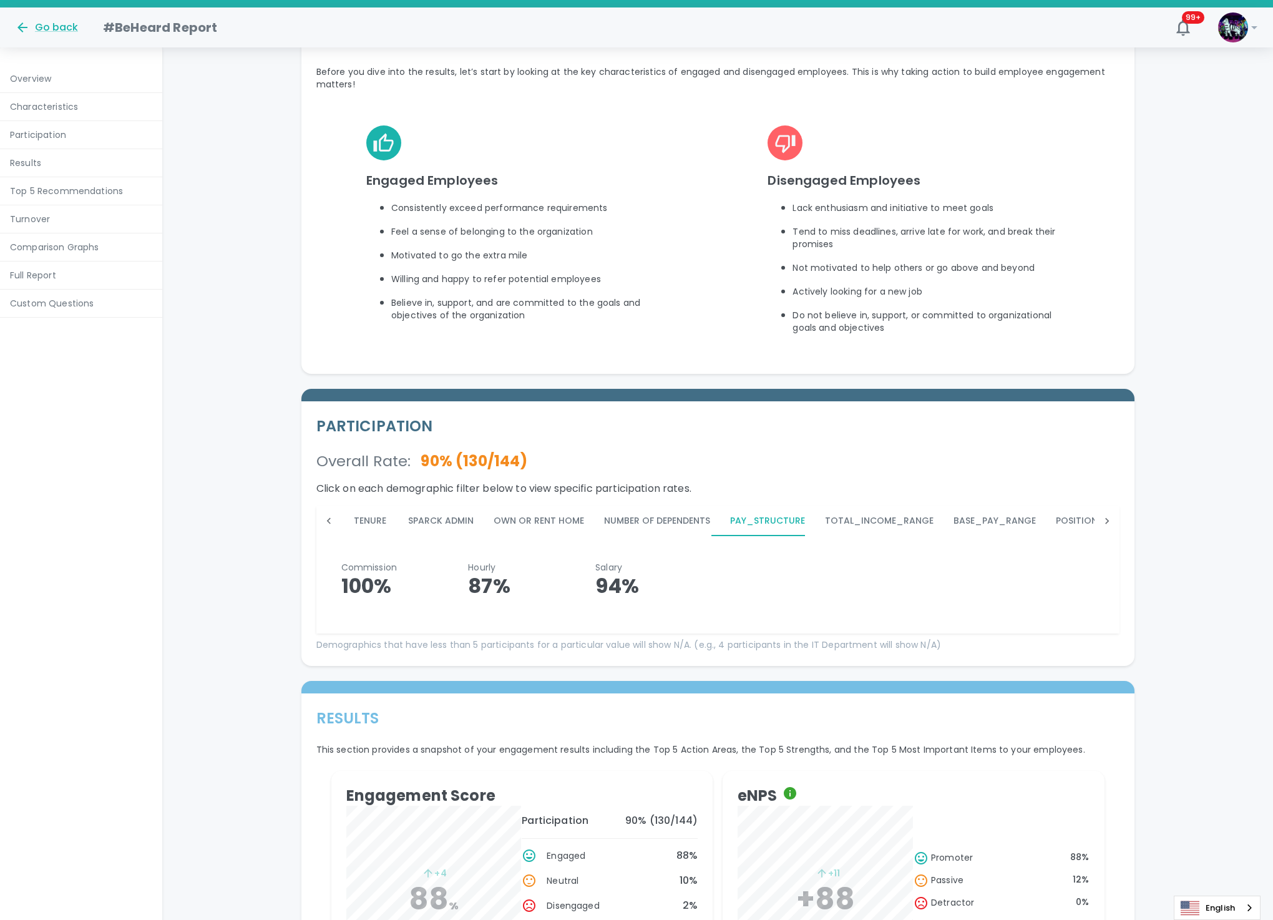
click at [608, 536] on button "Number of Dependents" at bounding box center [657, 521] width 126 height 30
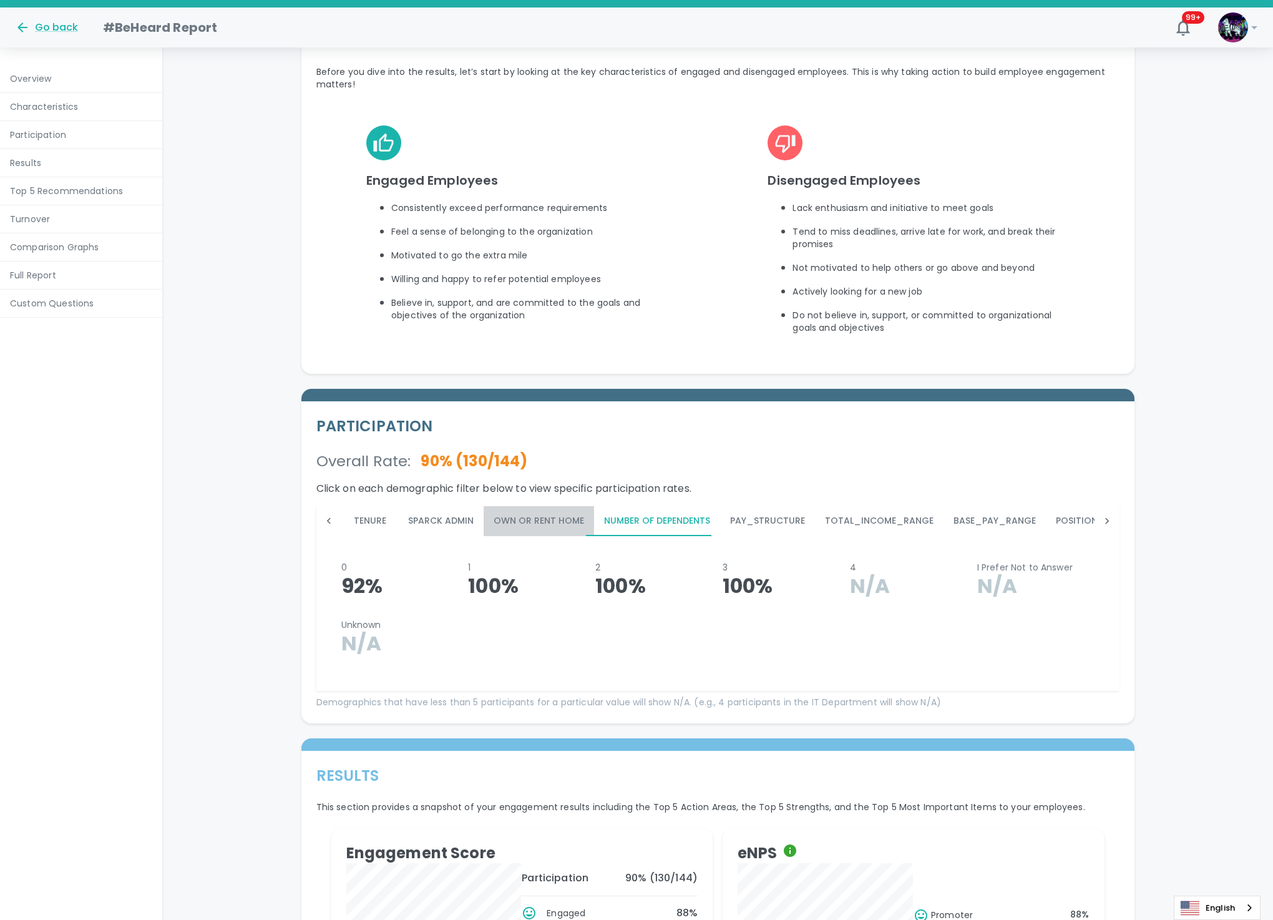
click at [553, 536] on button "Own or Rent Home" at bounding box center [539, 521] width 110 height 30
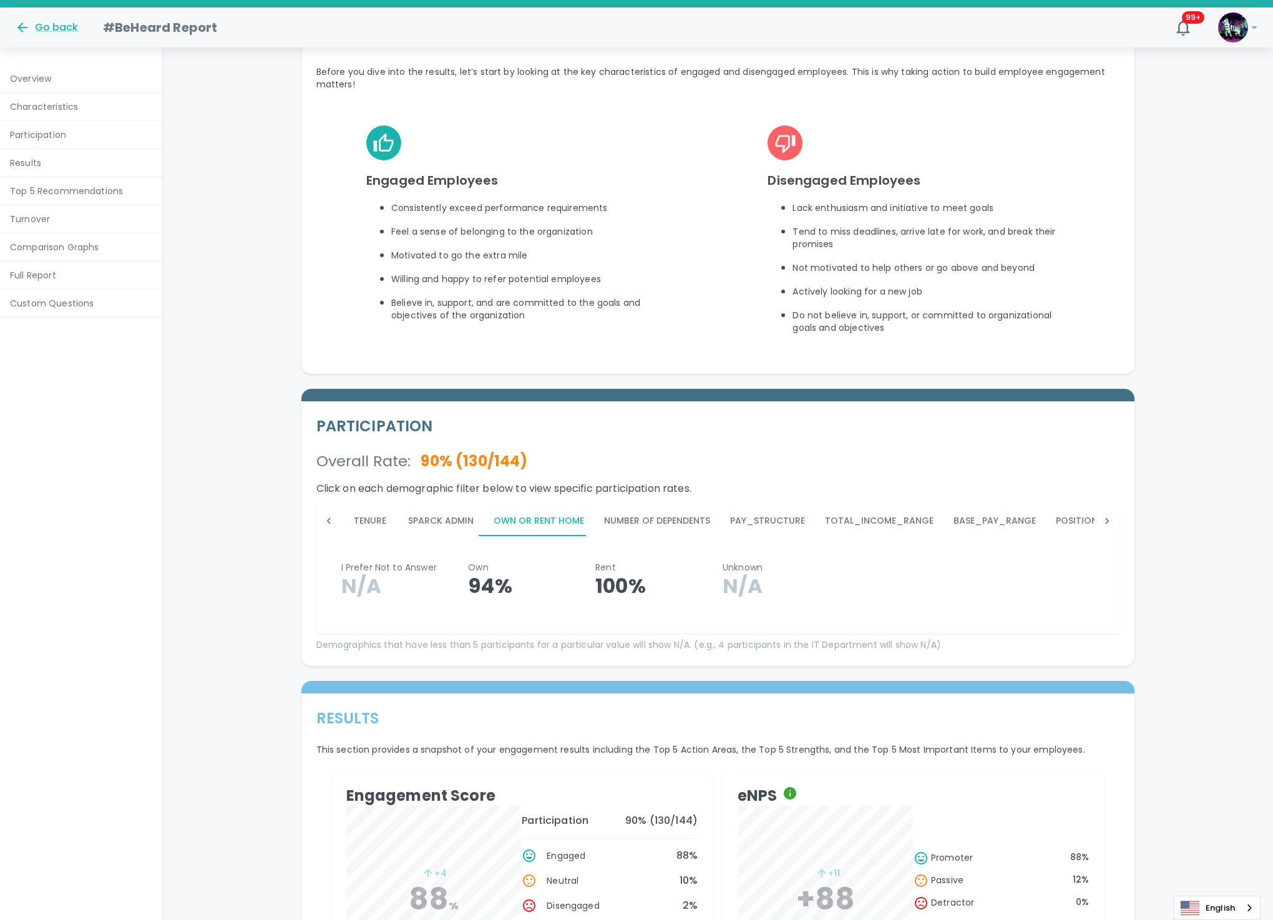
click at [415, 536] on button "Sparck Admin" at bounding box center [440, 521] width 85 height 30
click at [323, 527] on icon at bounding box center [329, 521] width 12 height 12
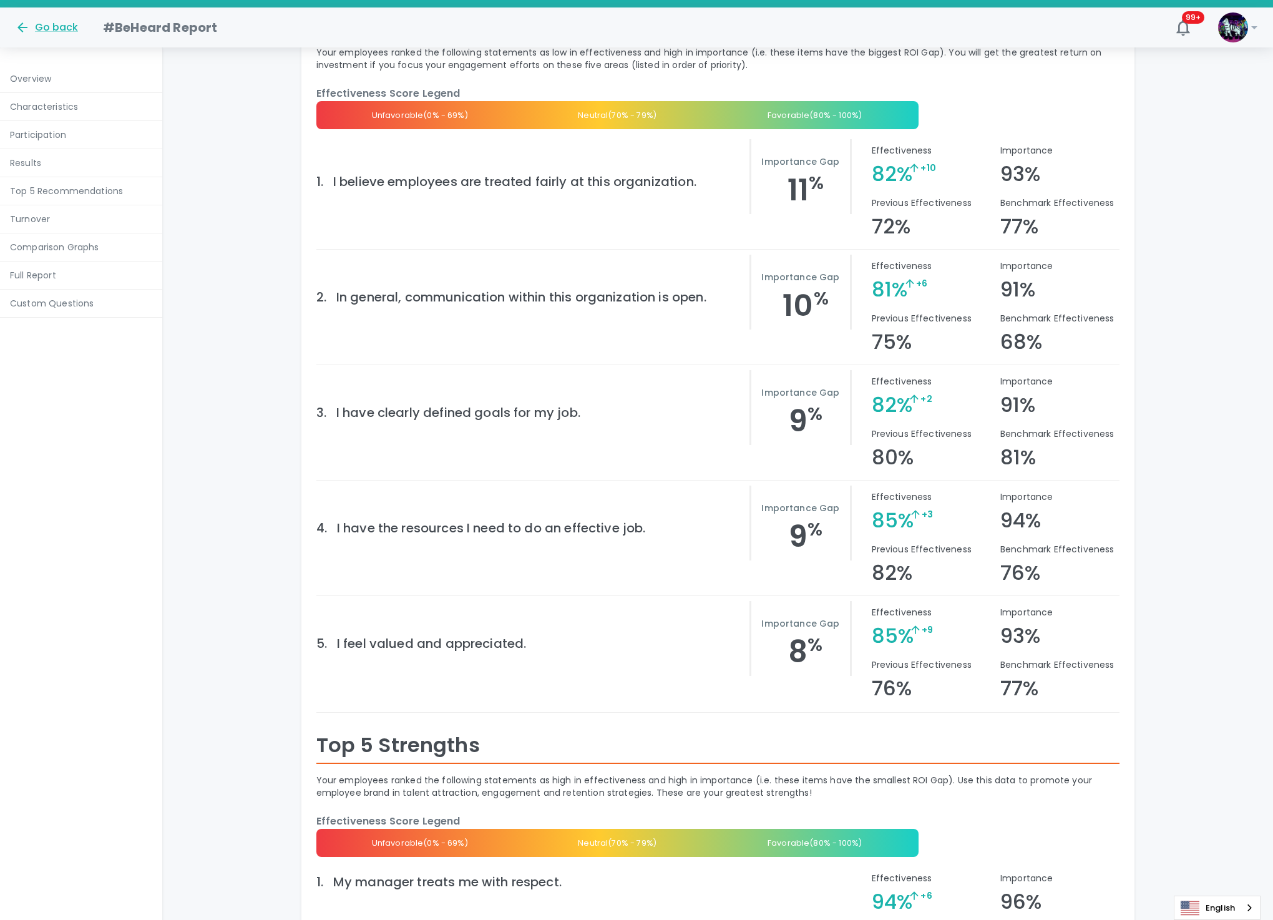
scroll to position [1871, 0]
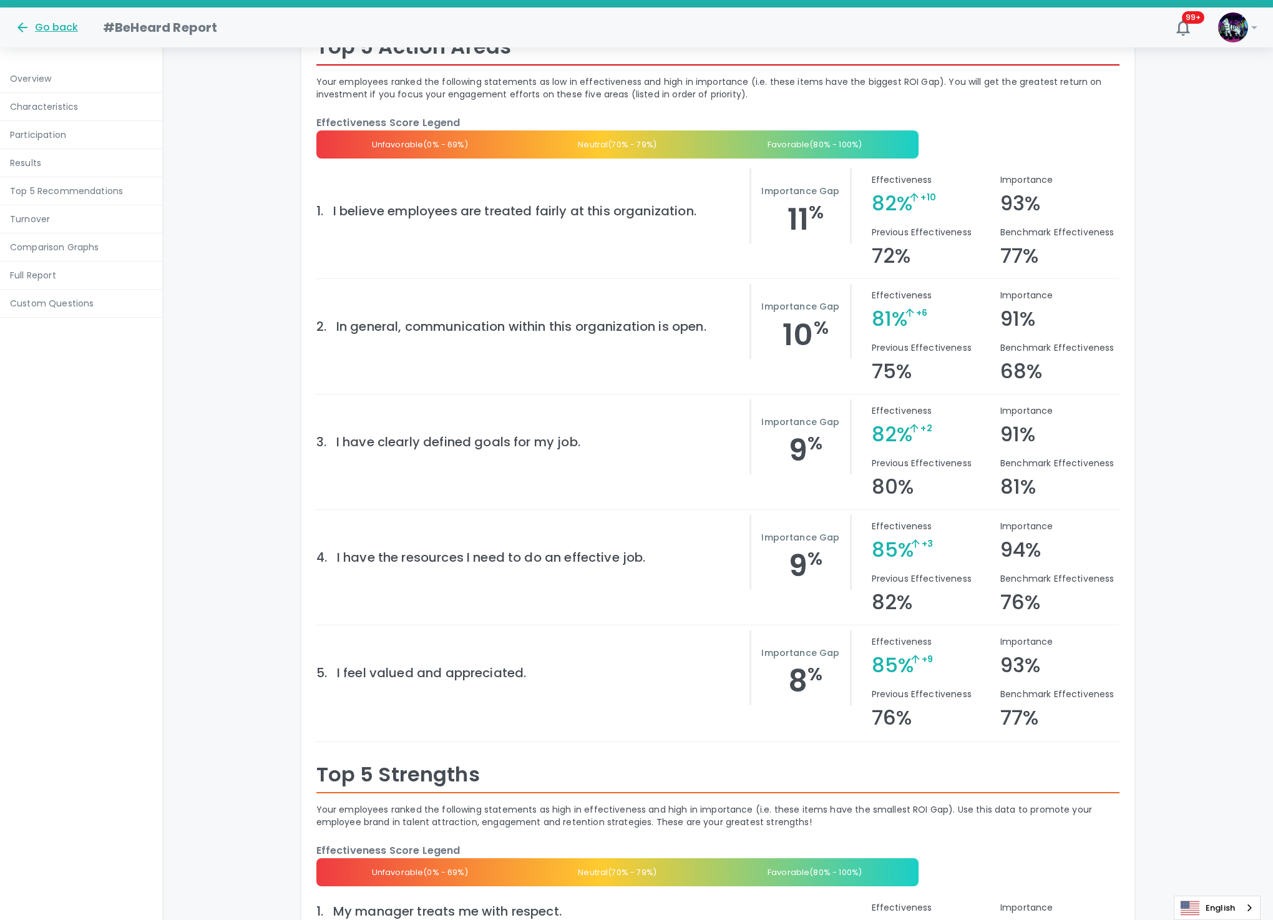
click at [44, 26] on div "Go back" at bounding box center [46, 27] width 63 height 15
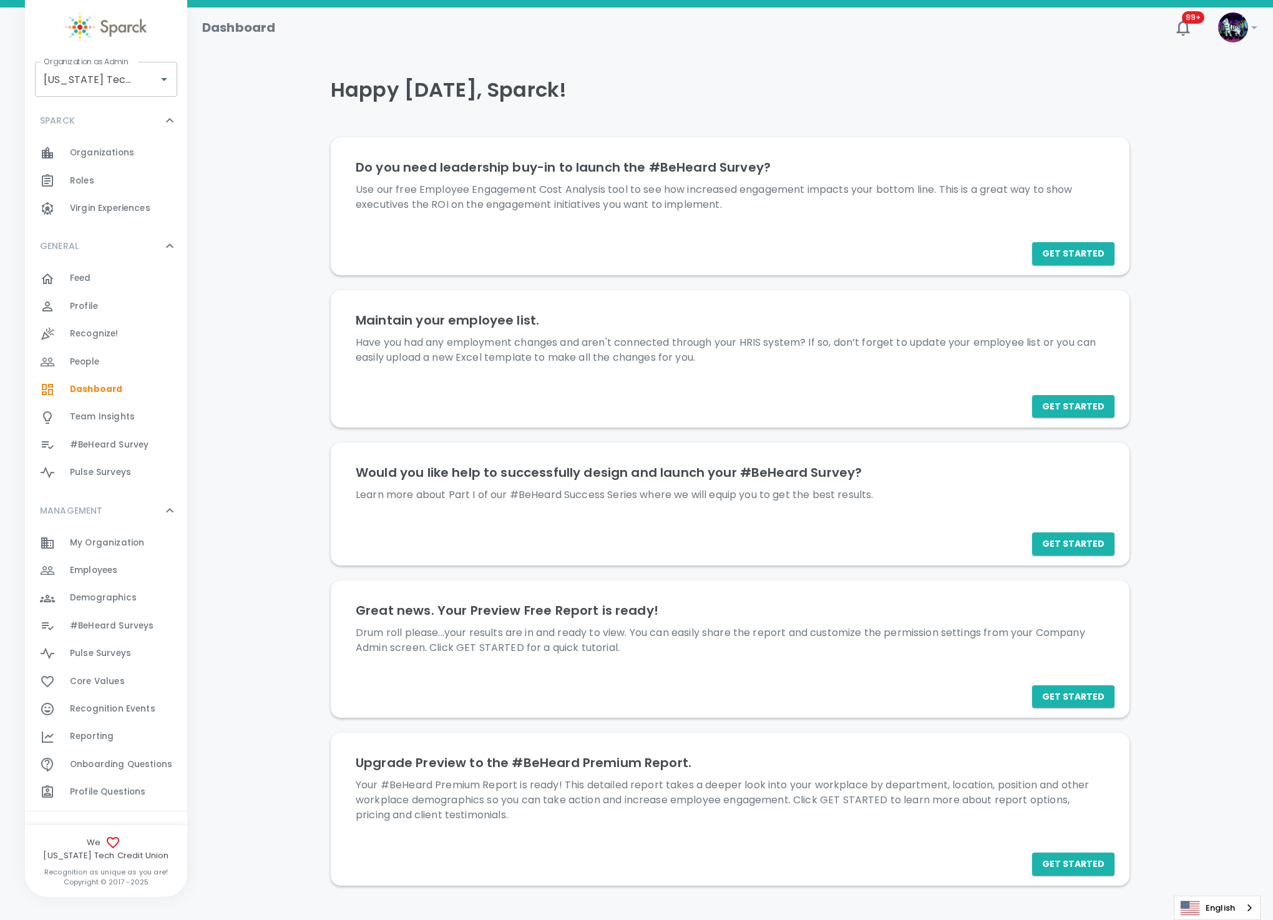
click at [133, 623] on span "#BeHeard Surveys" at bounding box center [112, 626] width 84 height 12
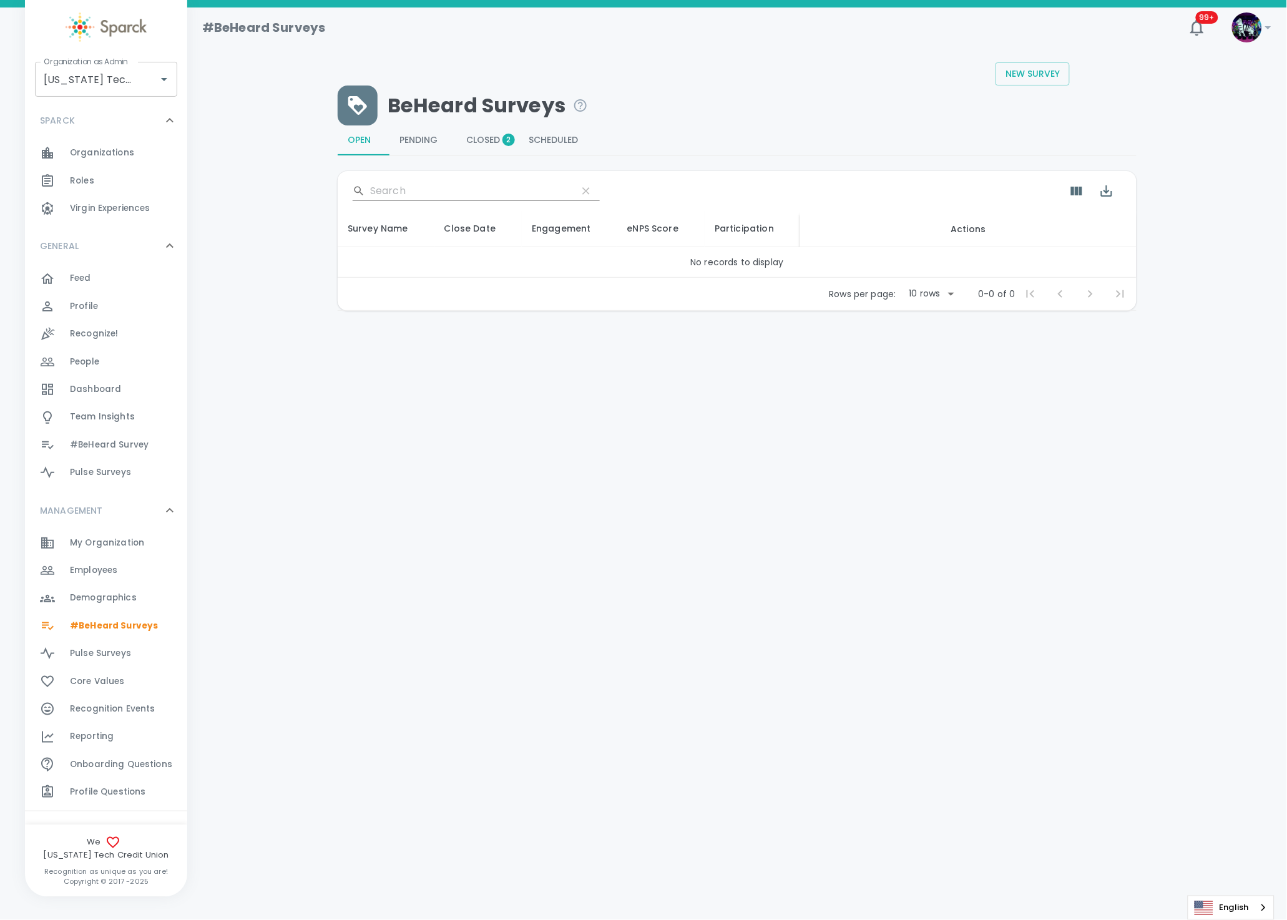
click at [491, 135] on span "Closed 2" at bounding box center [487, 140] width 42 height 11
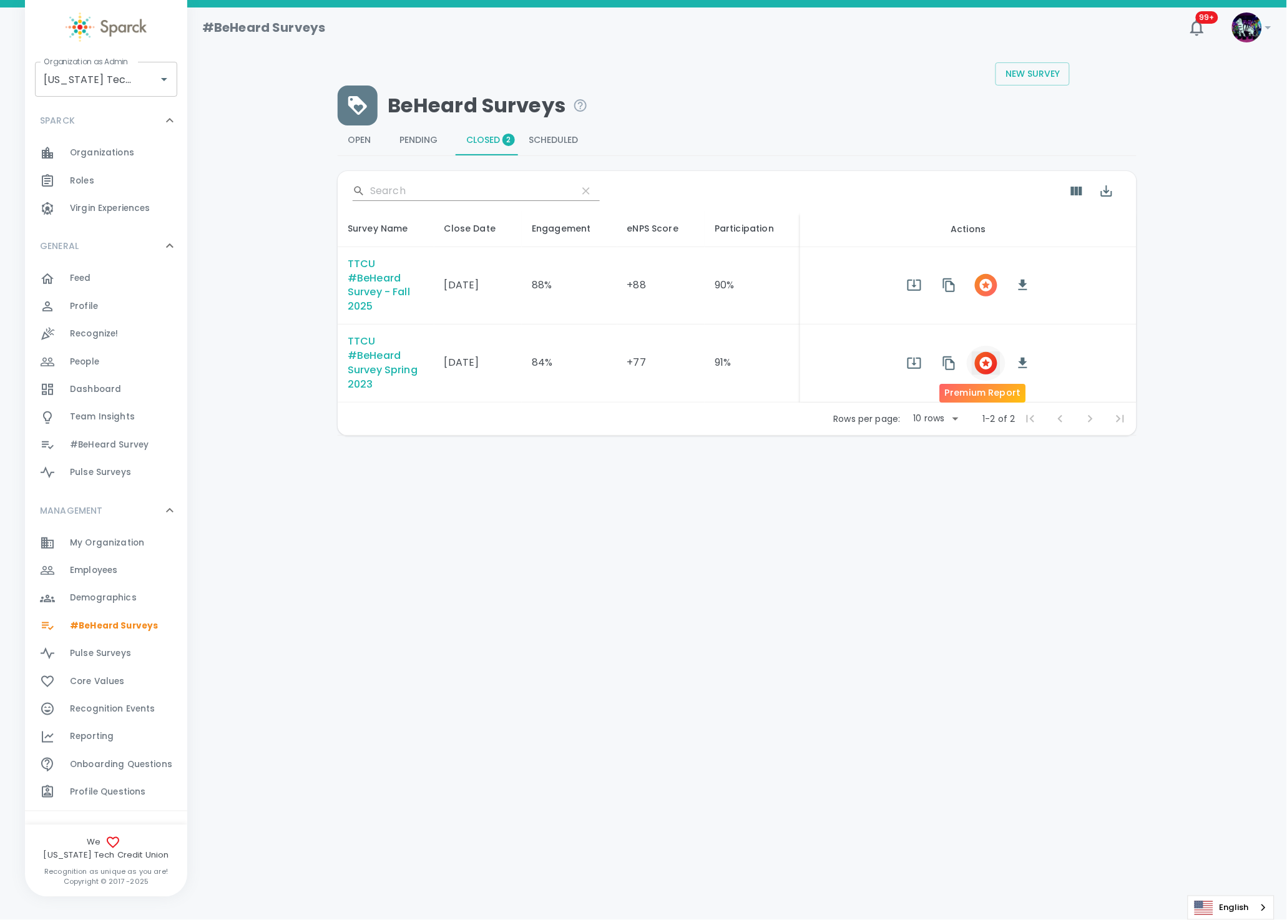
click at [986, 367] on icon "button" at bounding box center [986, 363] width 12 height 12
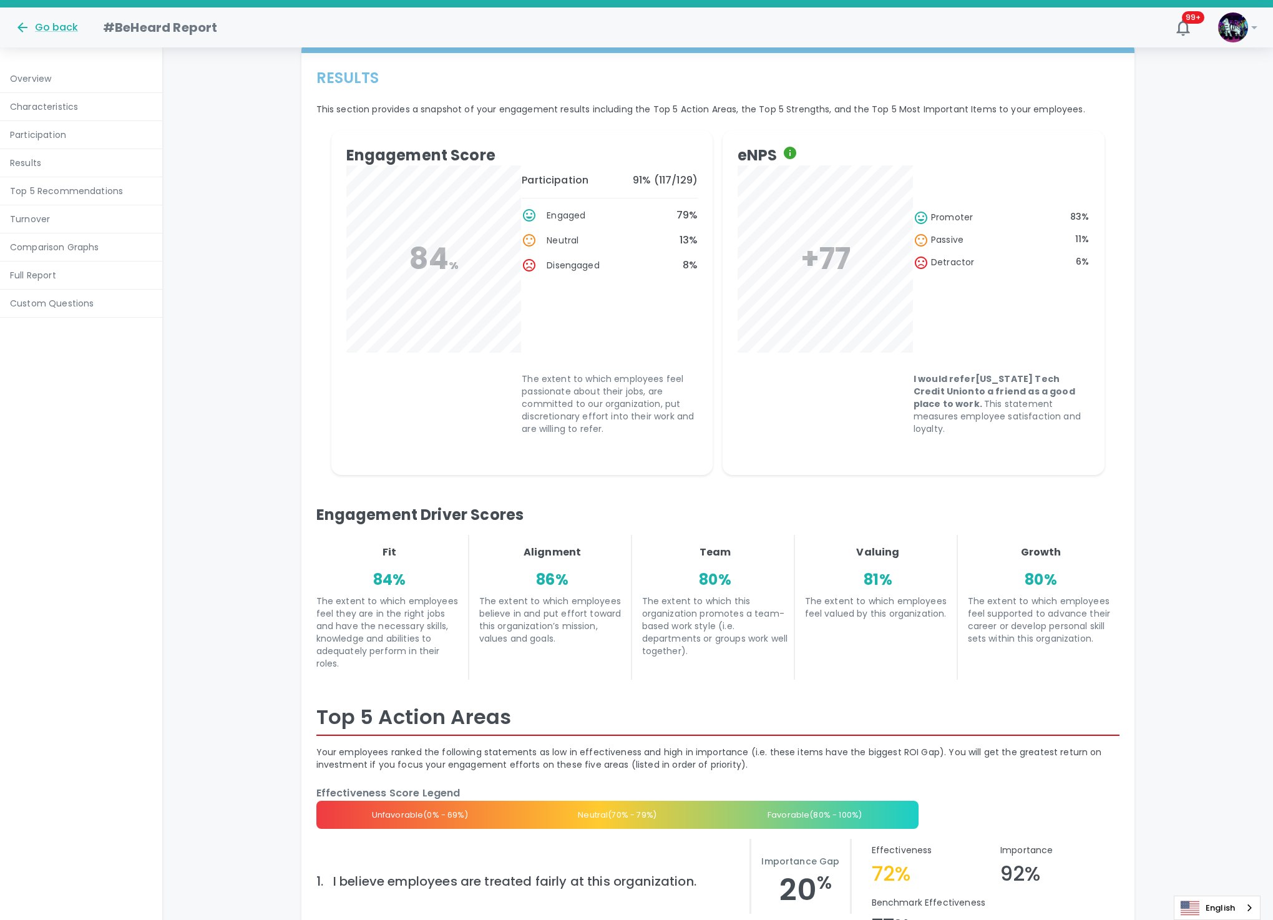
scroll to position [1179, 0]
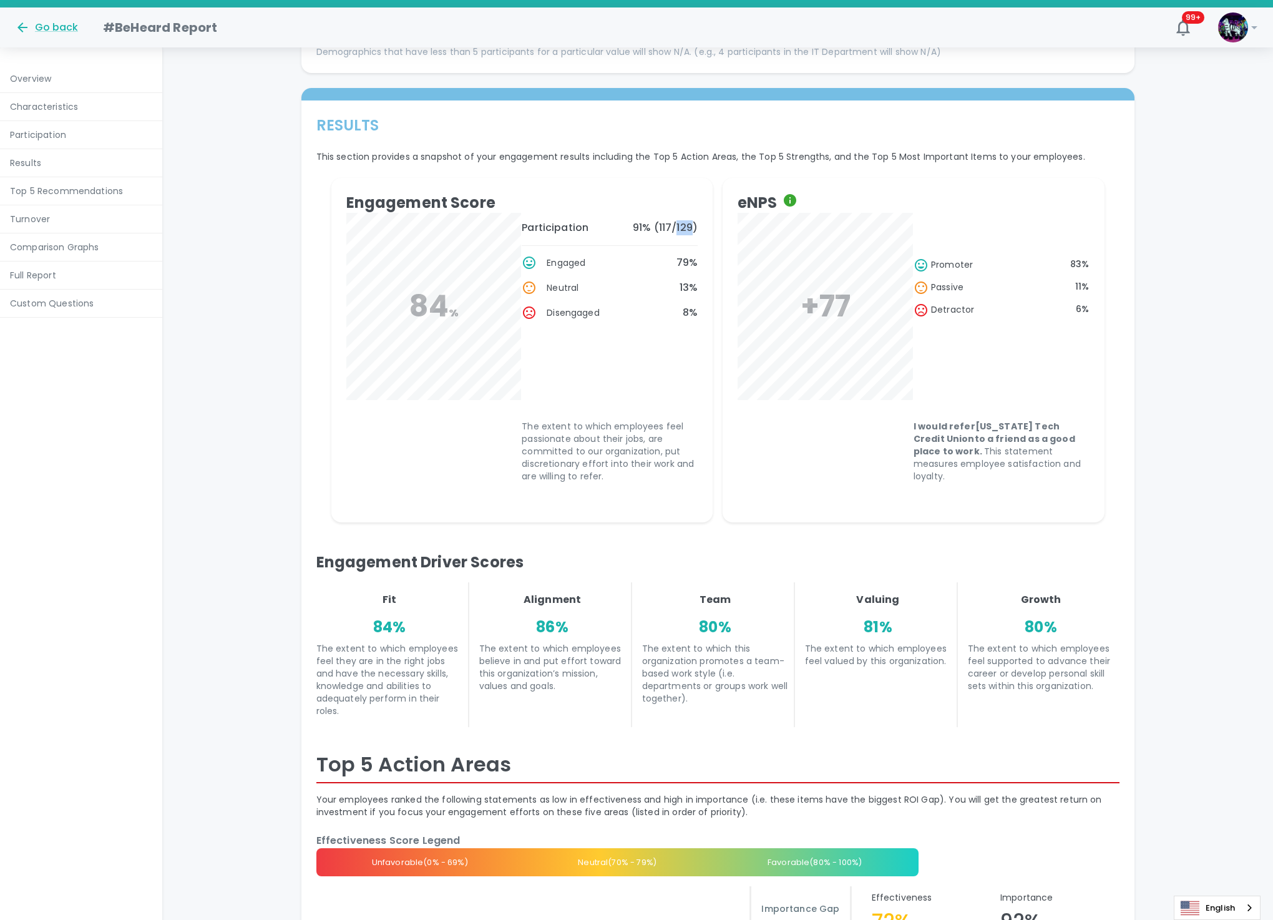
drag, startPoint x: 678, startPoint y: 221, endPoint x: 695, endPoint y: 220, distance: 16.3
click at [695, 220] on p "91 % ( 117 / 129 )" at bounding box center [665, 227] width 65 height 15
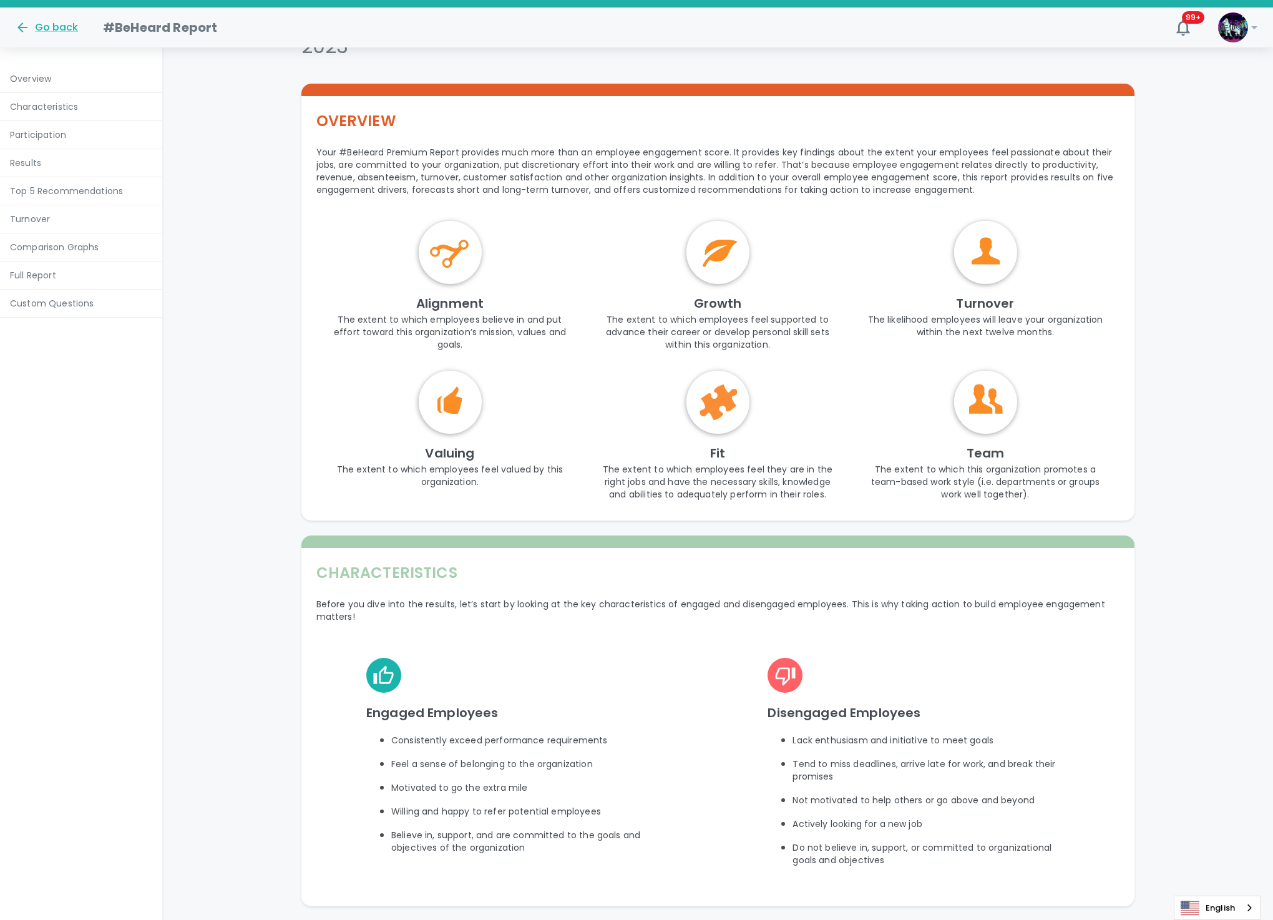
scroll to position [0, 0]
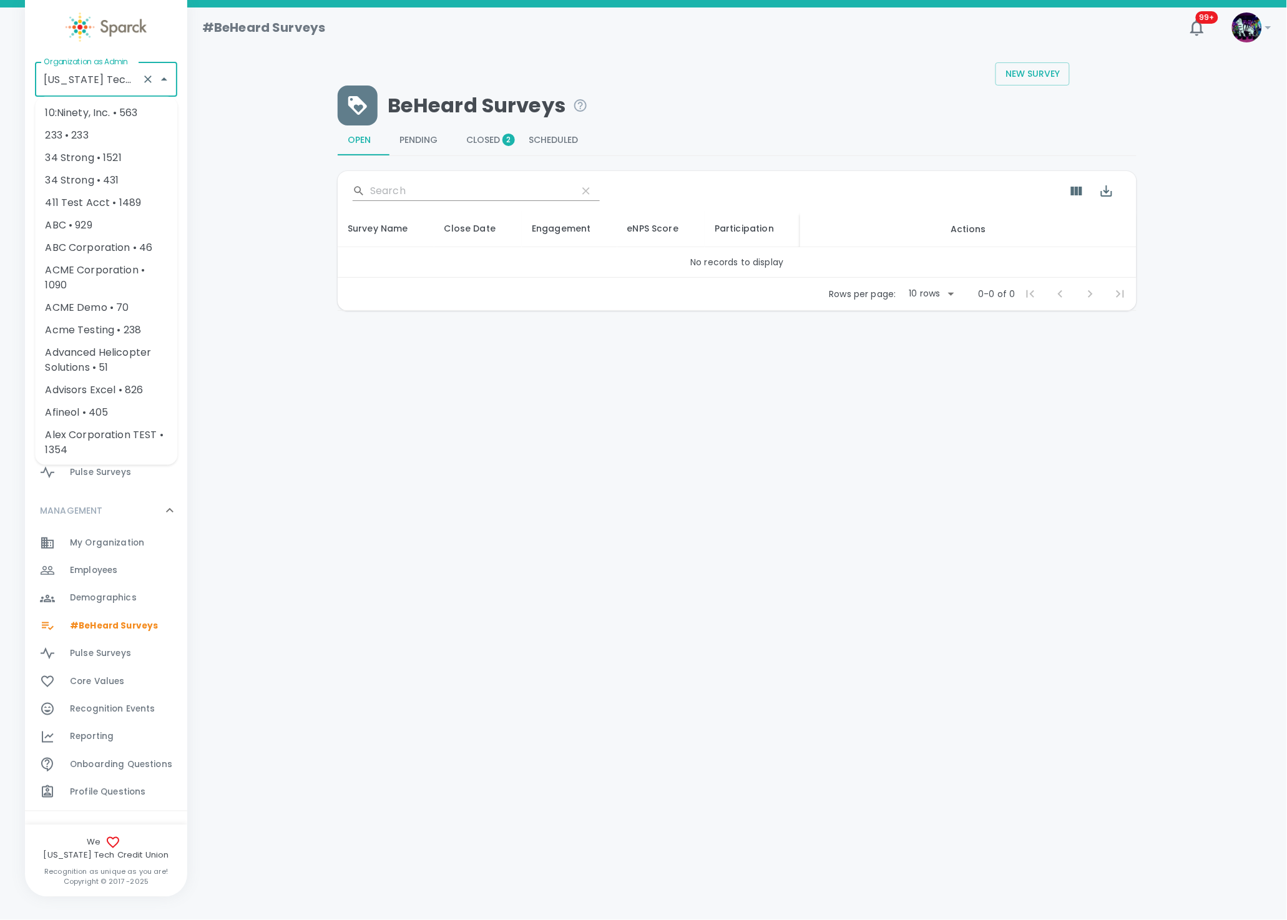
click at [114, 88] on input "[US_STATE] Tech Credit Union • 760" at bounding box center [89, 79] width 96 height 24
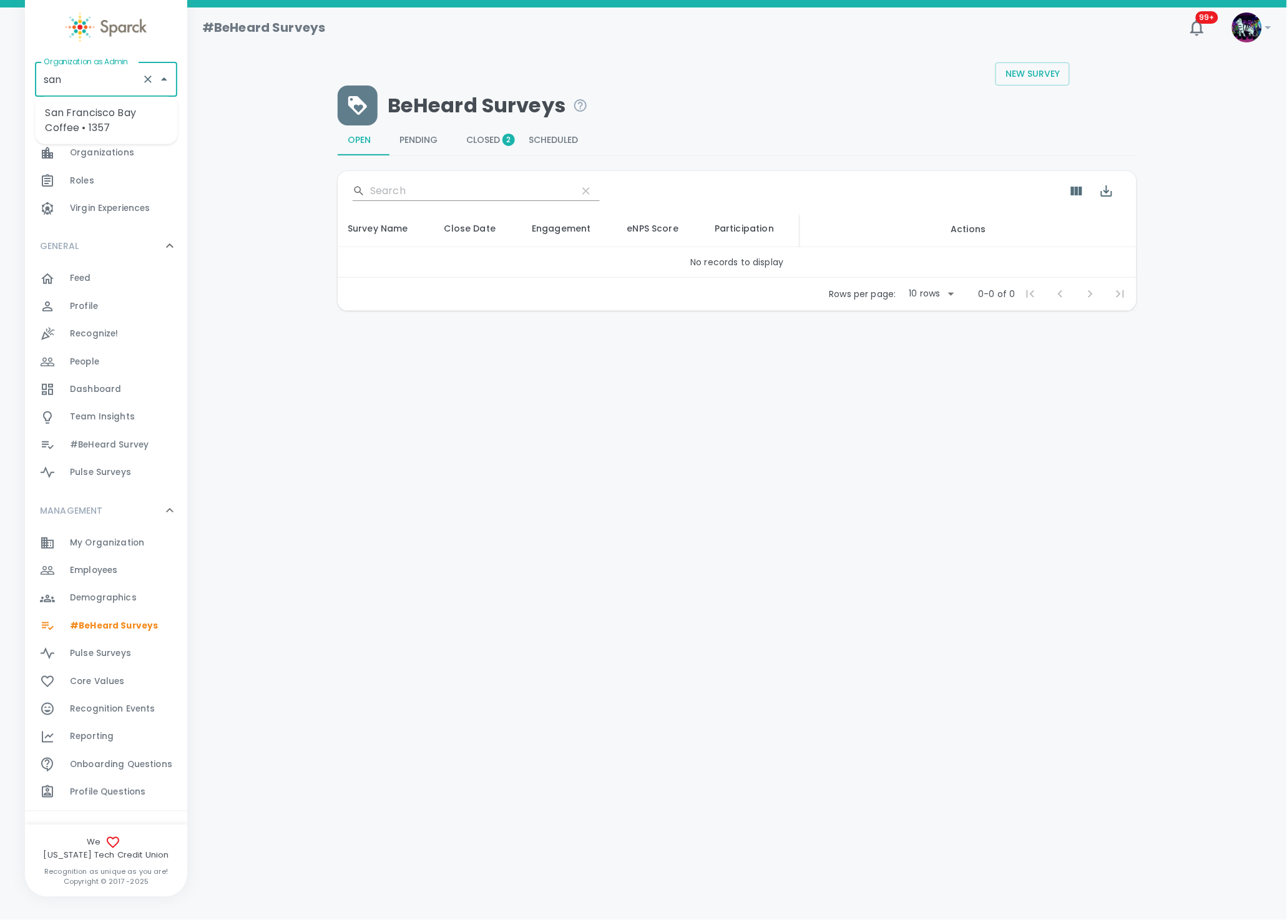
click at [119, 117] on li "San Francisco Bay Coffee • 1357" at bounding box center [106, 120] width 142 height 37
type input "San Francisco Bay Coffee • 1357"
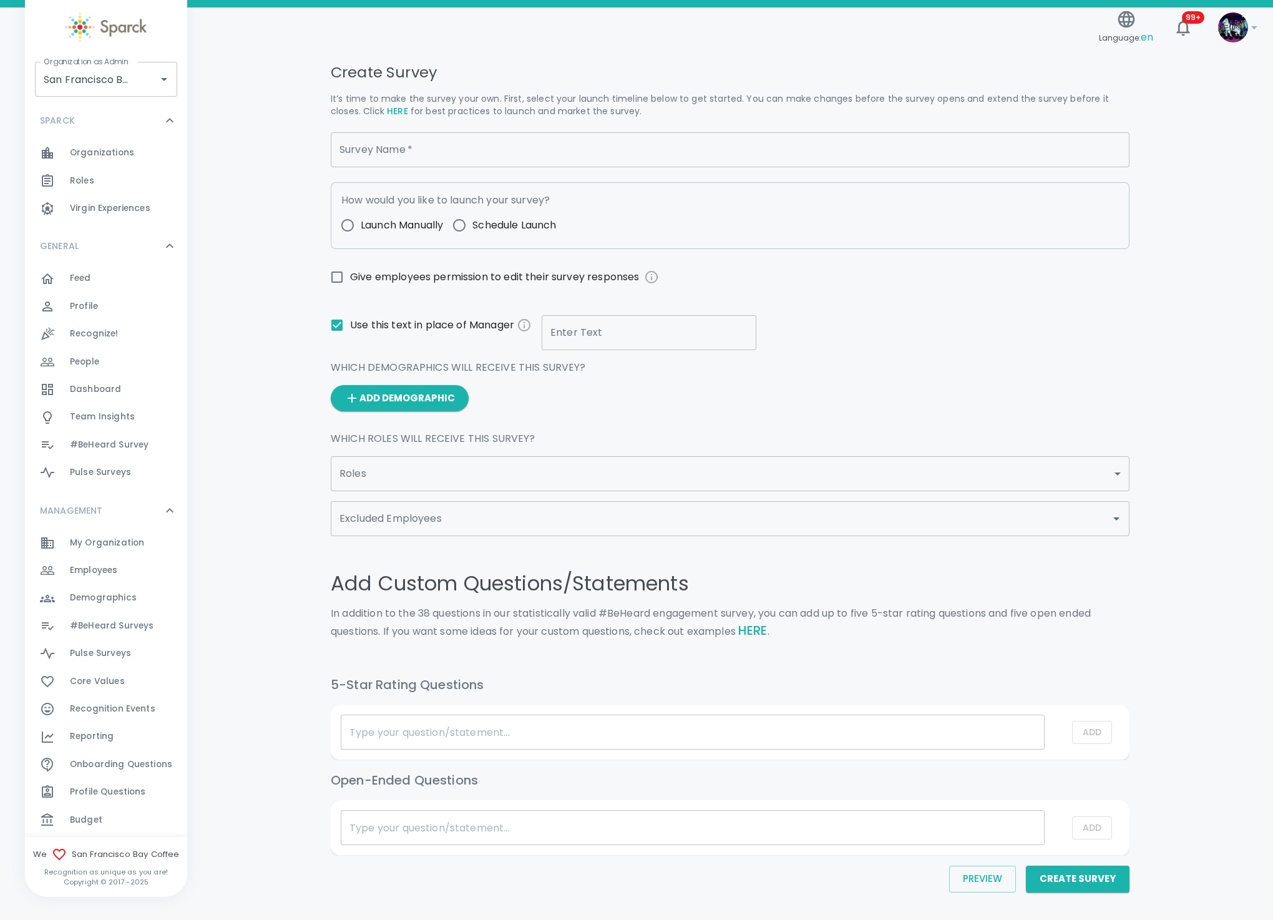
click at [91, 565] on span "Employees" at bounding box center [93, 570] width 47 height 12
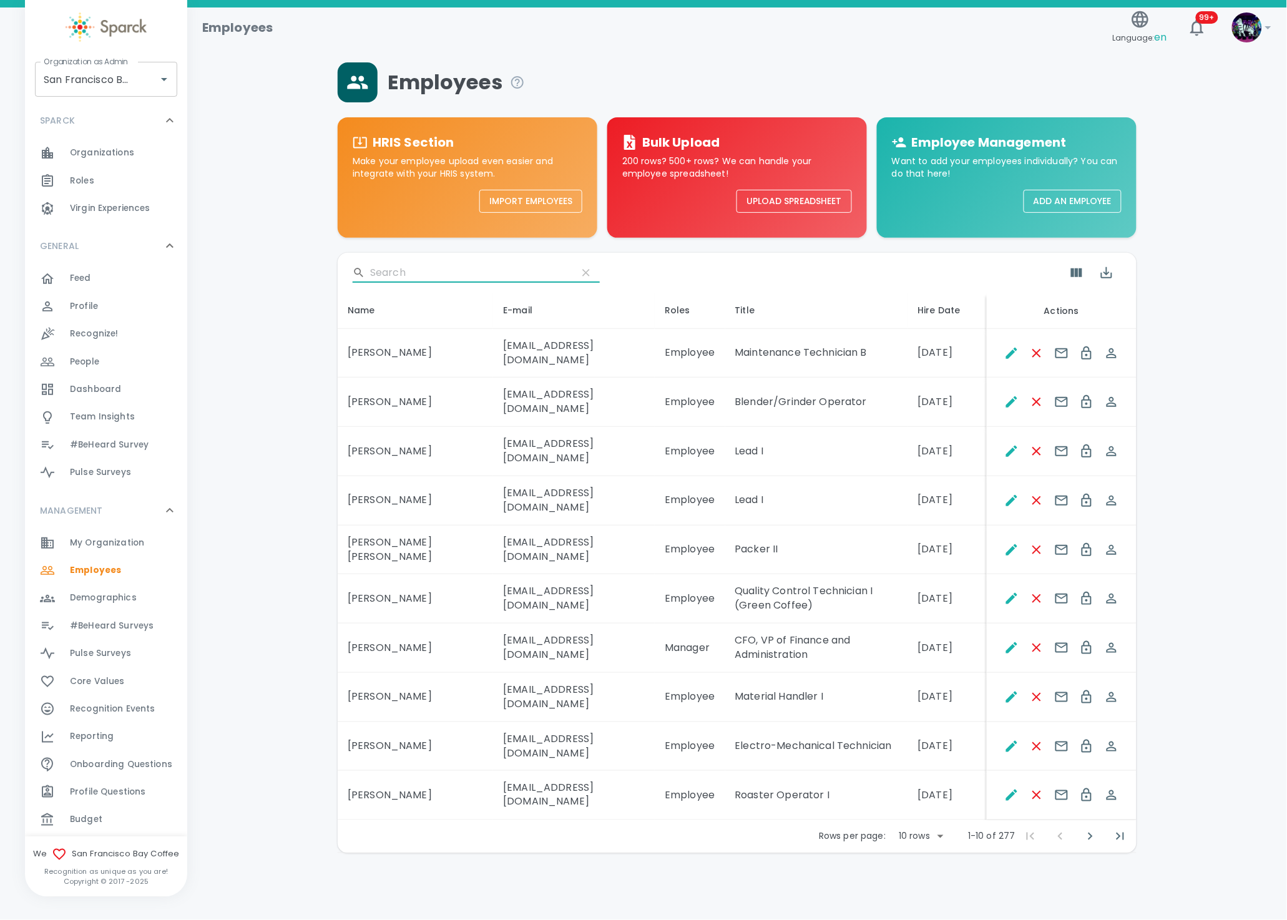
click at [413, 273] on input "Search" at bounding box center [468, 273] width 197 height 20
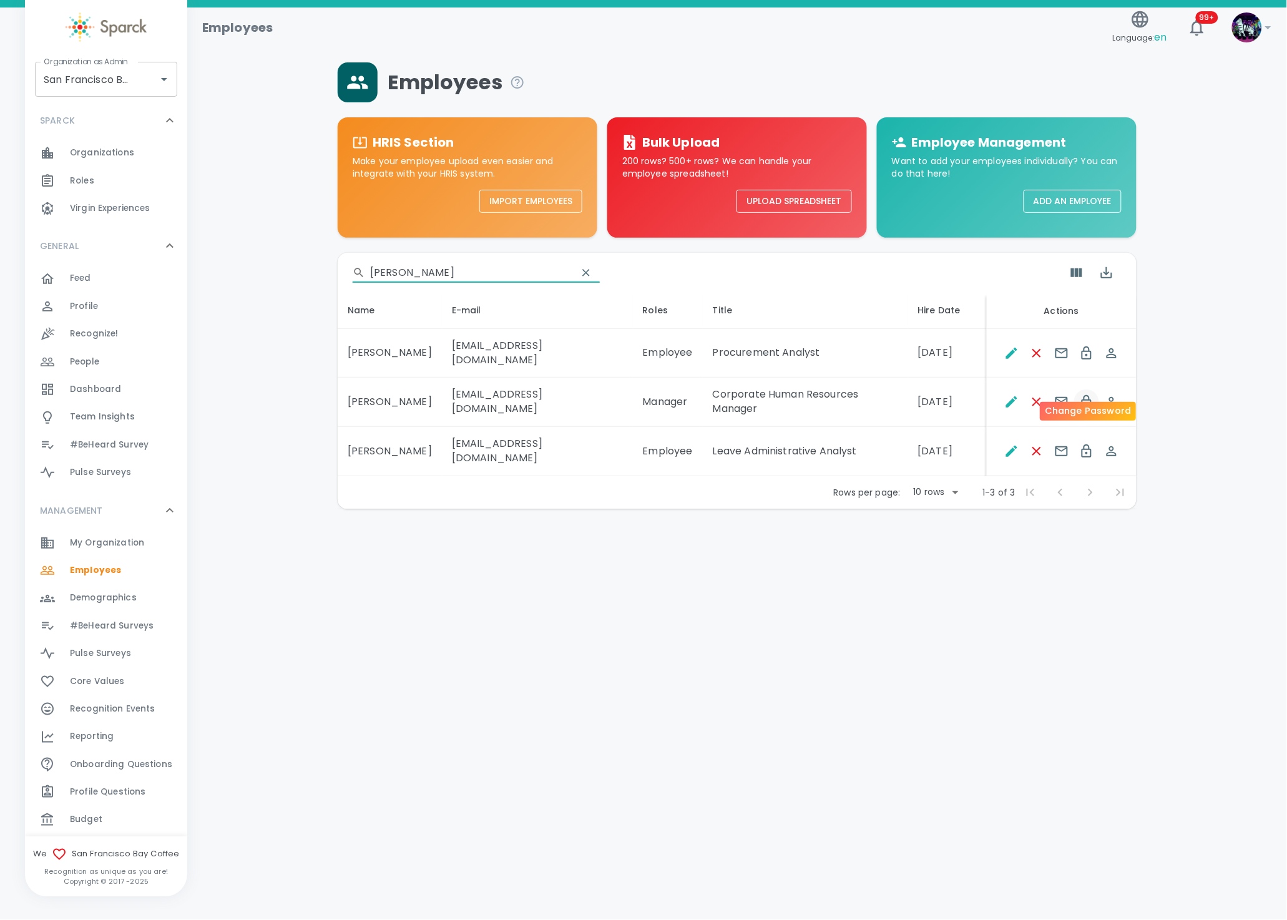
type input "[PERSON_NAME]"
click at [1088, 394] on icon "Change Password" at bounding box center [1086, 401] width 15 height 15
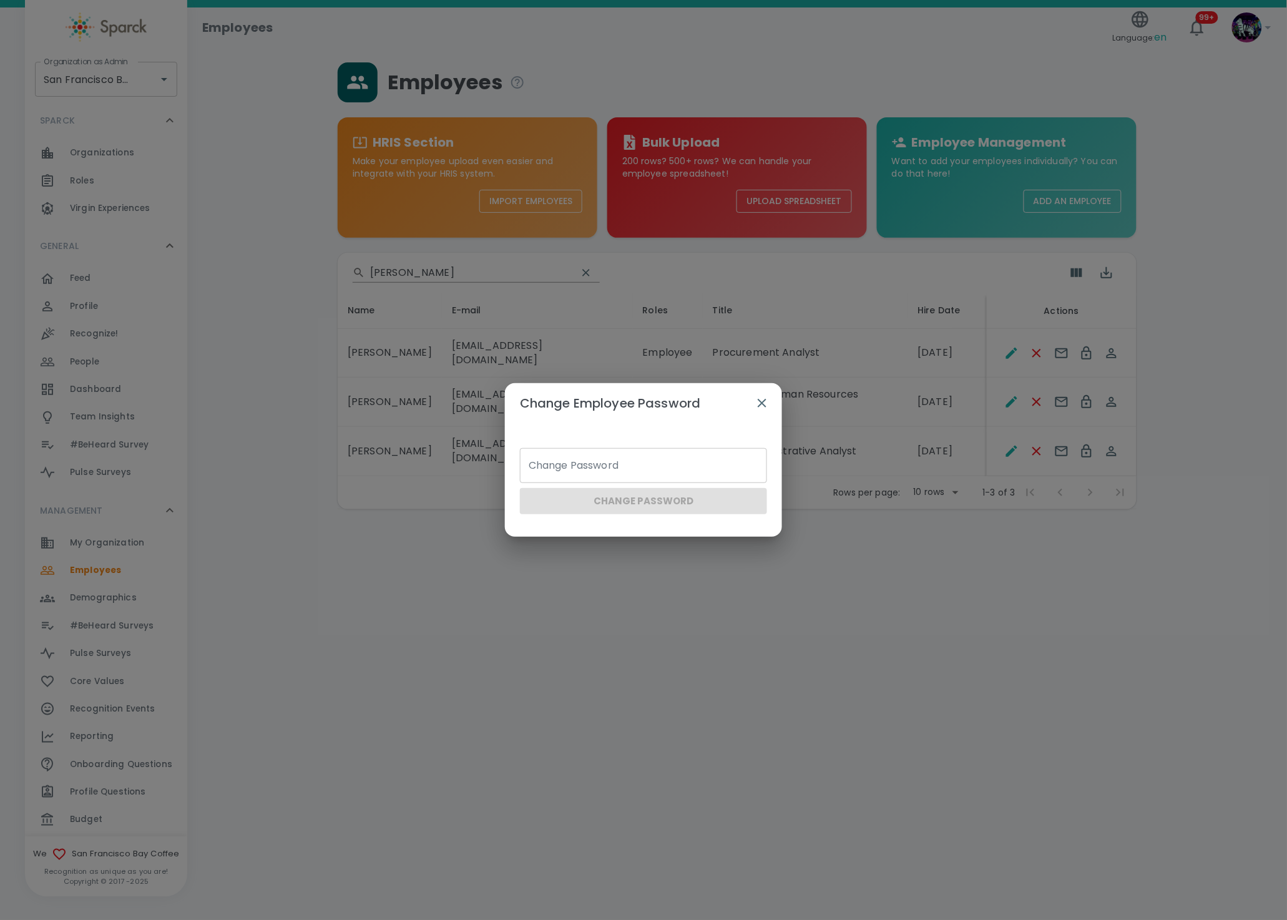
click at [744, 460] on input "Change Password" at bounding box center [643, 465] width 247 height 35
type input "Sparck2025!"
click at [684, 507] on button "Change Password" at bounding box center [643, 501] width 247 height 26
